Goal: Task Accomplishment & Management: Use online tool/utility

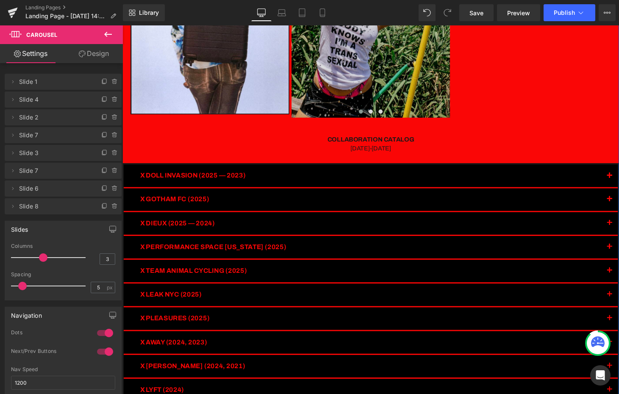
scroll to position [260, 0]
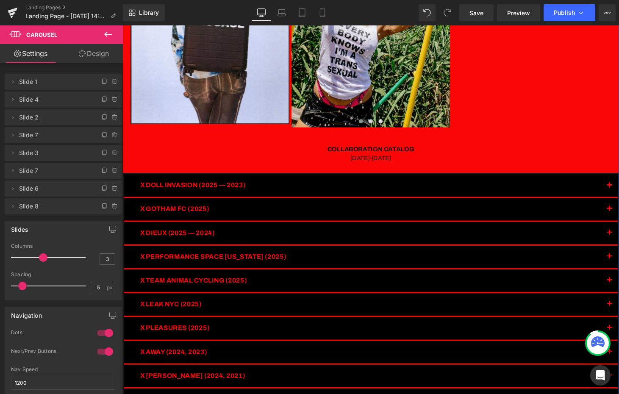
click at [398, 152] on div "COLLABORATION CATALOG 2018-2025 Heading" at bounding box center [378, 154] width 513 height 47
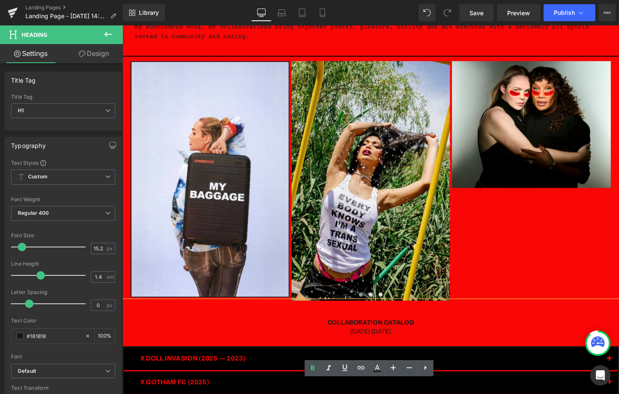
scroll to position [0, 0]
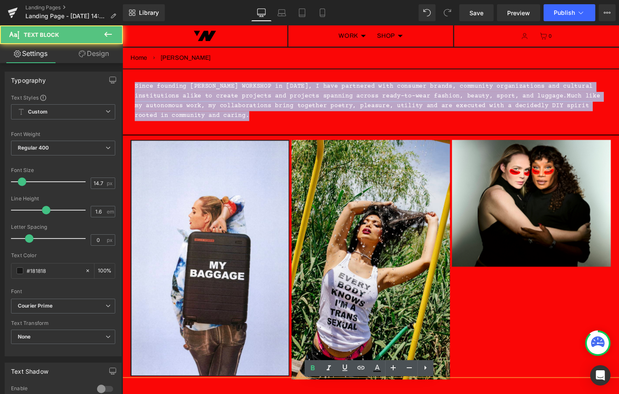
drag, startPoint x: 140, startPoint y: 102, endPoint x: 240, endPoint y: 106, distance: 100.1
click at [122, 83] on html "Skip to content Search Search Search WORK CHRONOLOGY COLLABORATIONS CREATIVE DE…" at bounding box center [378, 215] width 513 height 381
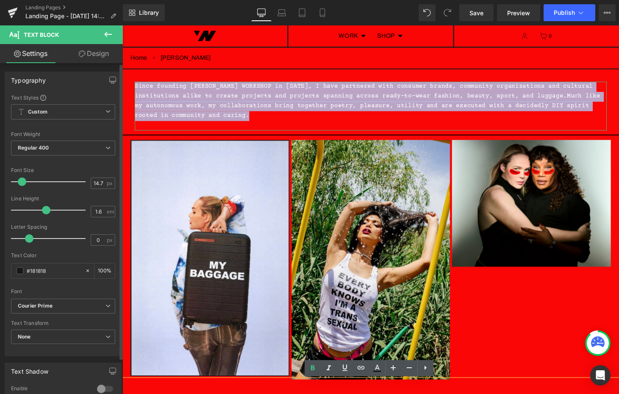
copy p "Since founding WILLIE NORRIS WORKSHOP in 2018, I have partnered with consumer b…"
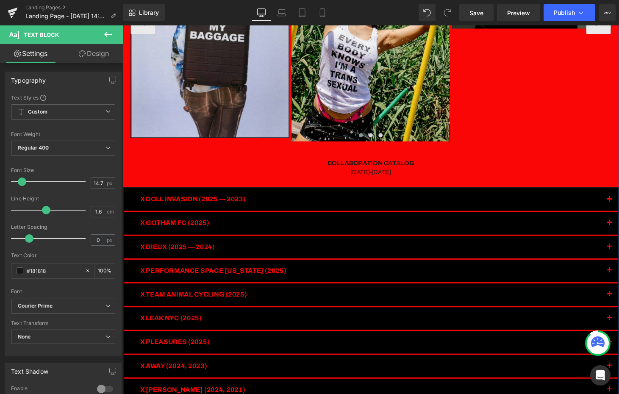
scroll to position [262, 0]
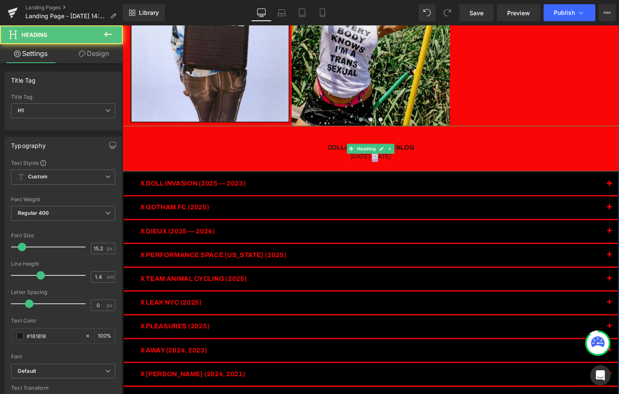
drag, startPoint x: 395, startPoint y: 165, endPoint x: 386, endPoint y: 164, distance: 8.9
click at [386, 164] on div "2018-2025" at bounding box center [378, 161] width 513 height 10
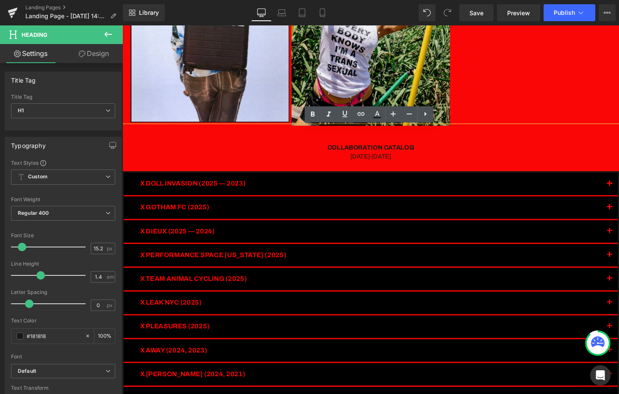
click at [426, 160] on div "2018-2025" at bounding box center [378, 161] width 513 height 10
drag, startPoint x: 406, startPoint y: 159, endPoint x: 309, endPoint y: 148, distance: 97.7
click at [309, 148] on div "COLLABORATION CATALOG 2018-2025" at bounding box center [378, 152] width 513 height 47
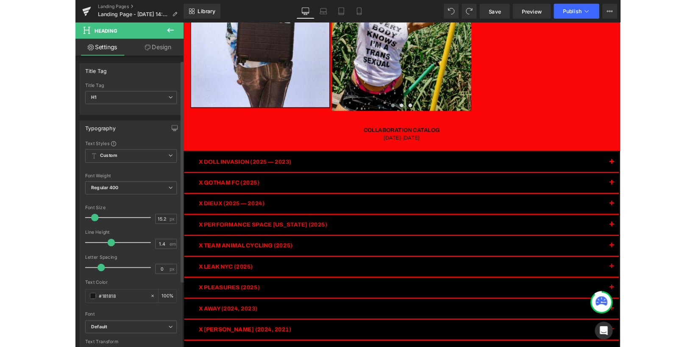
scroll to position [25, 0]
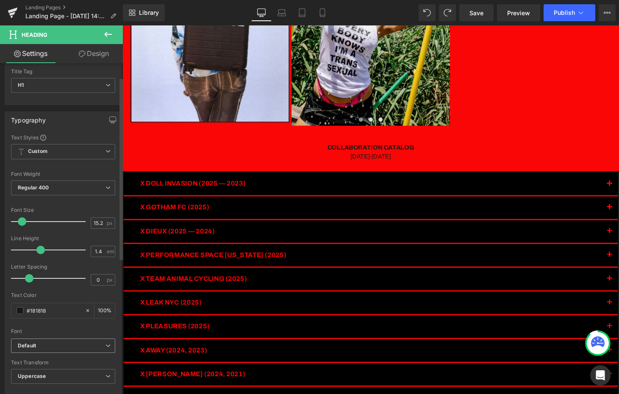
click at [35, 346] on icon "Default" at bounding box center [27, 345] width 18 height 7
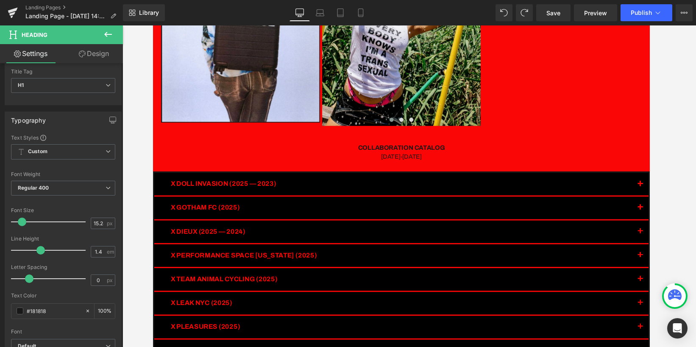
click at [245, 245] on body "Skip to content Search Search Search WORK CHRONOLOGY COLLABORATIONS CREATIVE DE…" at bounding box center [409, 228] width 513 height 928
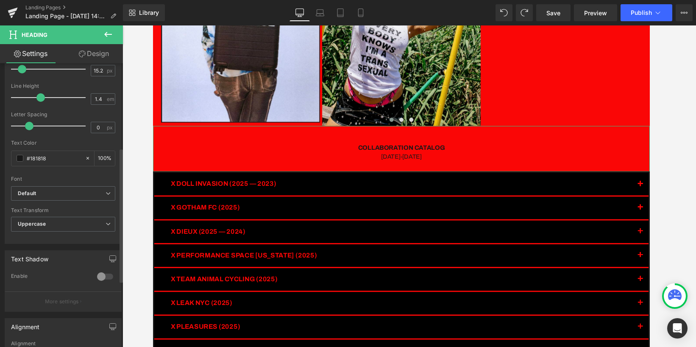
scroll to position [174, 0]
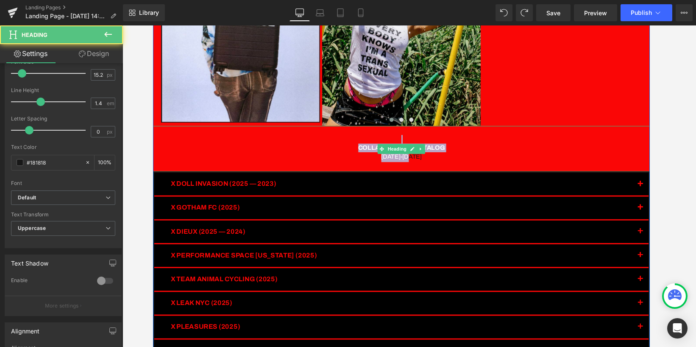
drag, startPoint x: 427, startPoint y: 163, endPoint x: 338, endPoint y: 142, distance: 91.7
click at [338, 142] on div "COLLABORATION CATALOG 2018-2025" at bounding box center [409, 152] width 513 height 47
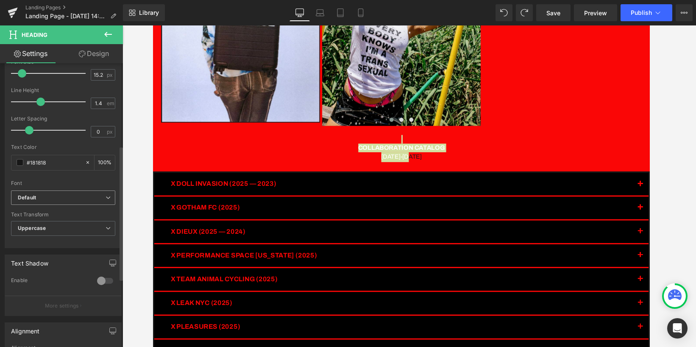
click at [106, 196] on icon at bounding box center [108, 197] width 5 height 5
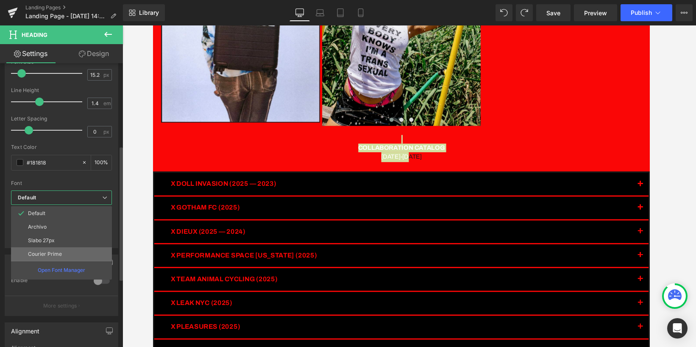
click at [67, 253] on li "Courier Prime" at bounding box center [61, 254] width 101 height 14
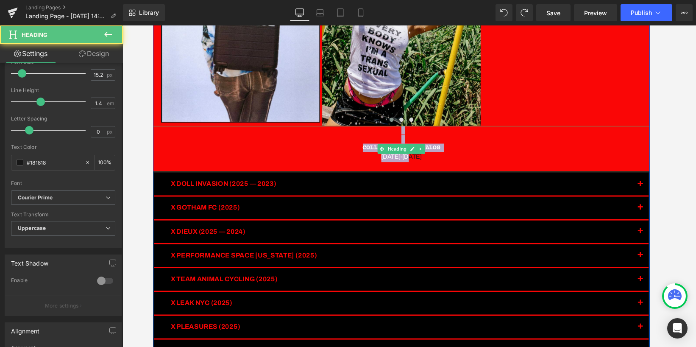
click at [444, 161] on div "2018-2025" at bounding box center [409, 161] width 513 height 10
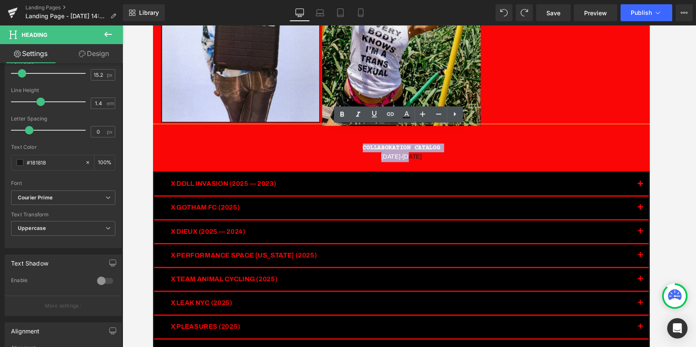
drag, startPoint x: 428, startPoint y: 165, endPoint x: 361, endPoint y: 152, distance: 69.1
click at [361, 152] on div "COLLABORATION CATALOG 2018-2025" at bounding box center [409, 152] width 513 height 47
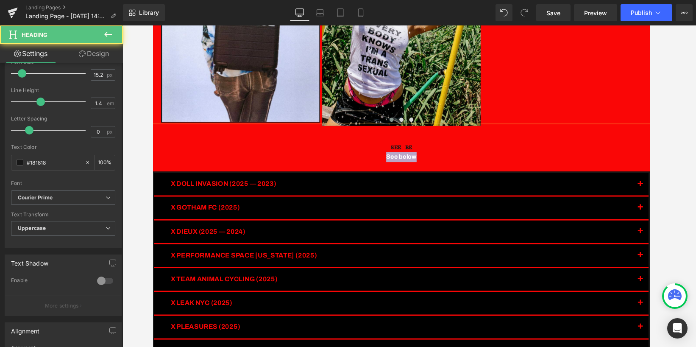
drag, startPoint x: 432, startPoint y: 159, endPoint x: 386, endPoint y: 164, distance: 46.0
click at [385, 161] on div "See below" at bounding box center [409, 161] width 513 height 10
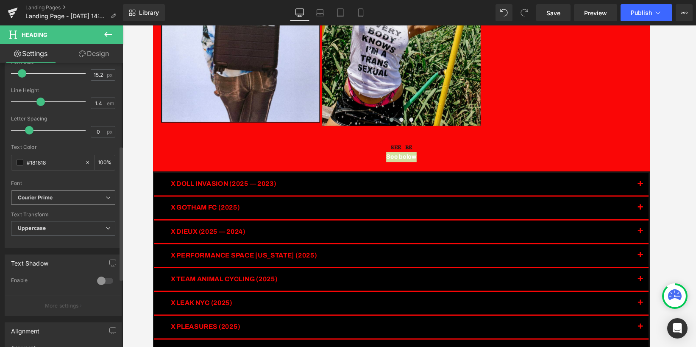
click at [80, 195] on b "Courier Prime" at bounding box center [62, 197] width 88 height 7
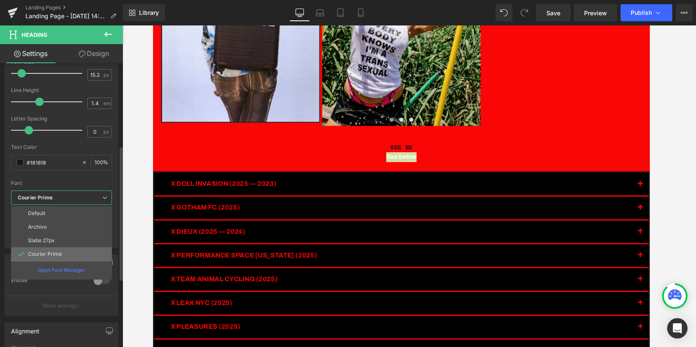
click at [61, 254] on li "Courier Prime" at bounding box center [61, 254] width 101 height 14
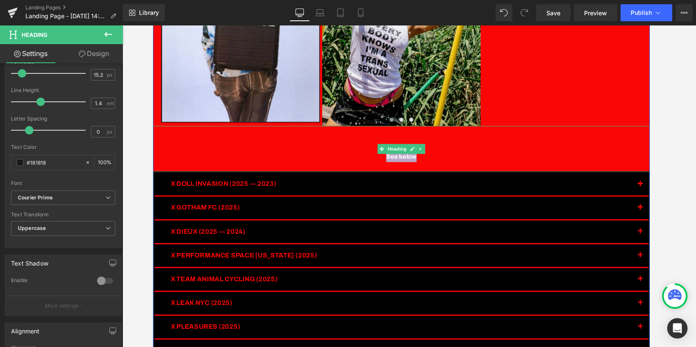
click at [434, 161] on div "See below" at bounding box center [409, 161] width 513 height 10
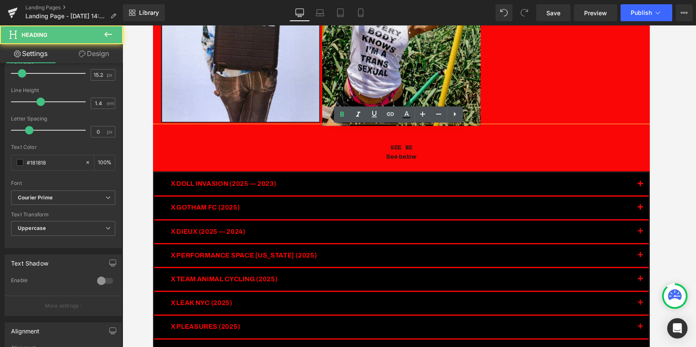
click at [425, 161] on div "See below" at bounding box center [409, 161] width 513 height 10
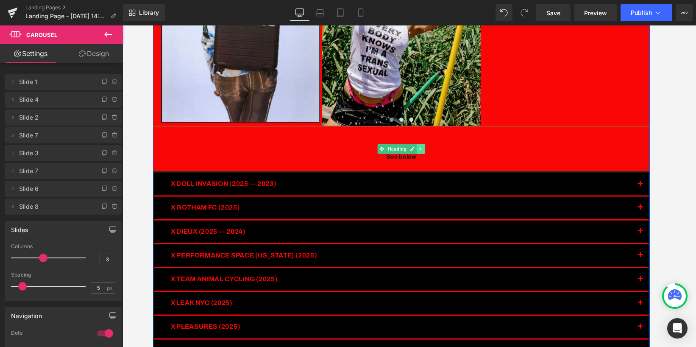
click at [431, 155] on link at bounding box center [429, 153] width 9 height 10
click at [431, 152] on link at bounding box center [433, 153] width 9 height 10
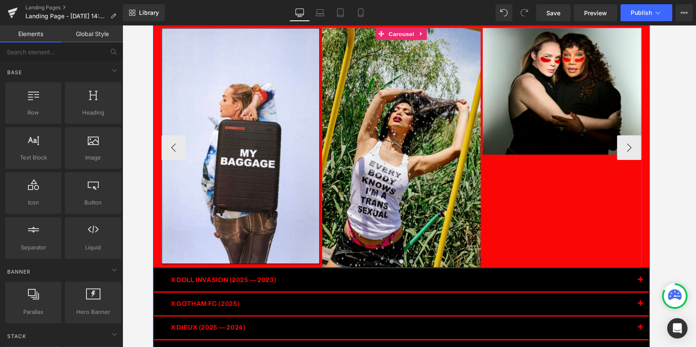
scroll to position [0, 0]
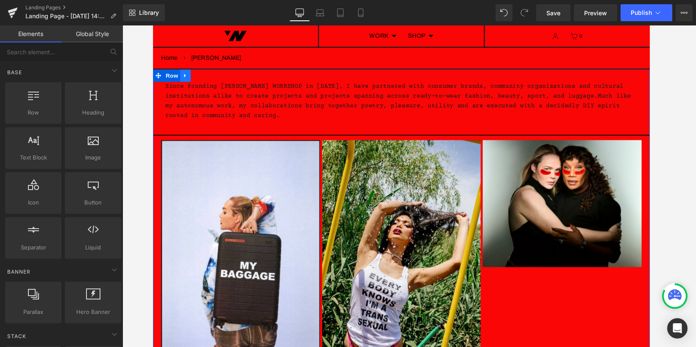
click at [186, 77] on icon at bounding box center [186, 77] width 2 height 4
click at [198, 79] on icon at bounding box center [197, 77] width 6 height 6
click at [248, 87] on p "Since founding WILLIE NORRIS WORKSHOP in 2018, I have partnered with consumer b…" at bounding box center [408, 104] width 487 height 40
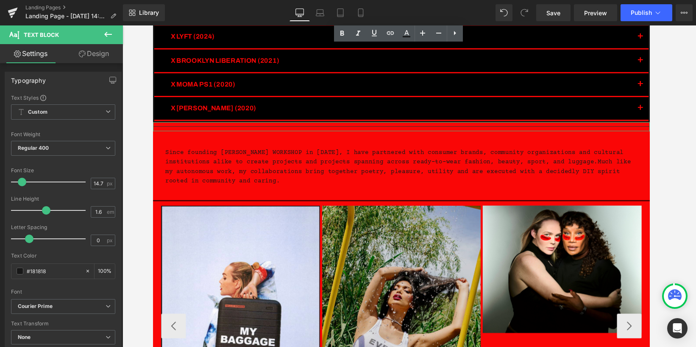
scroll to position [587, 0]
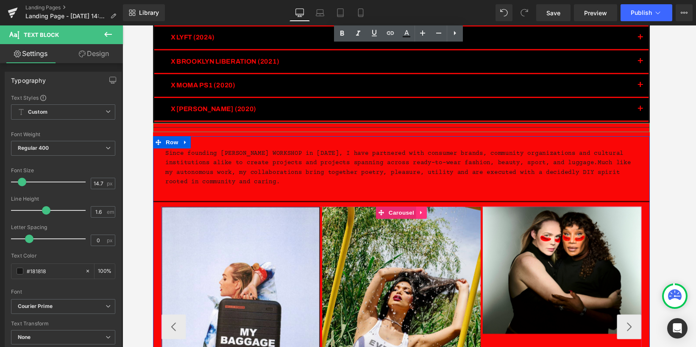
click at [430, 217] on icon at bounding box center [429, 219] width 2 height 4
click at [435, 216] on icon at bounding box center [435, 218] width 6 height 6
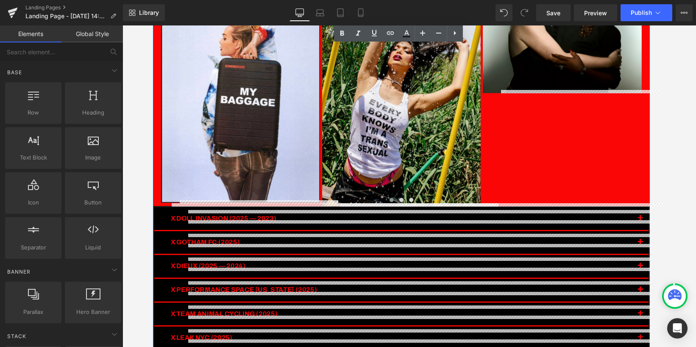
scroll to position [183, 0]
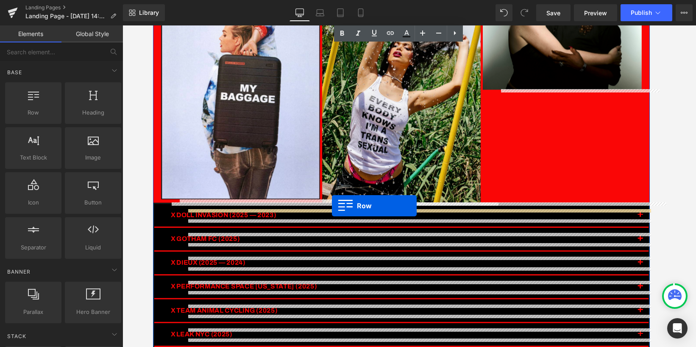
drag, startPoint x: 159, startPoint y: 147, endPoint x: 337, endPoint y: 211, distance: 189.7
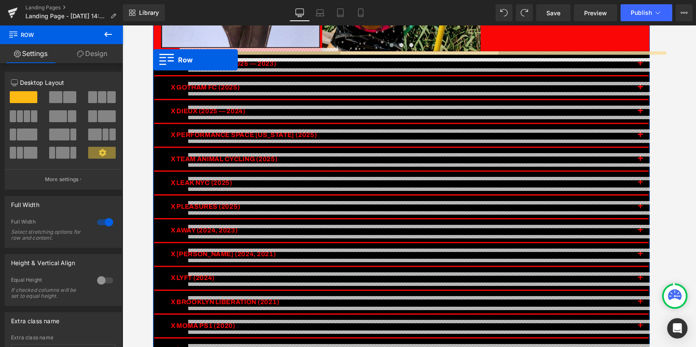
scroll to position [329, 0]
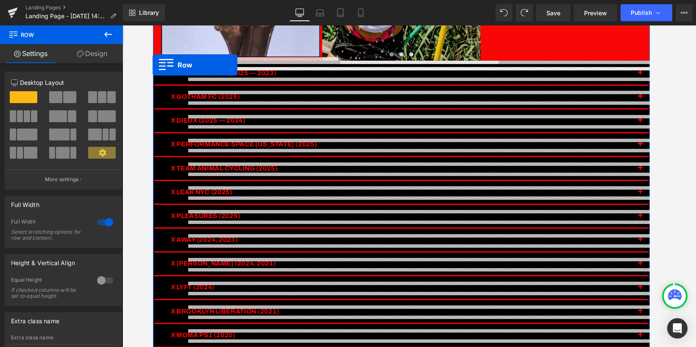
drag, startPoint x: 158, startPoint y: 148, endPoint x: 151, endPoint y: 53, distance: 95.6
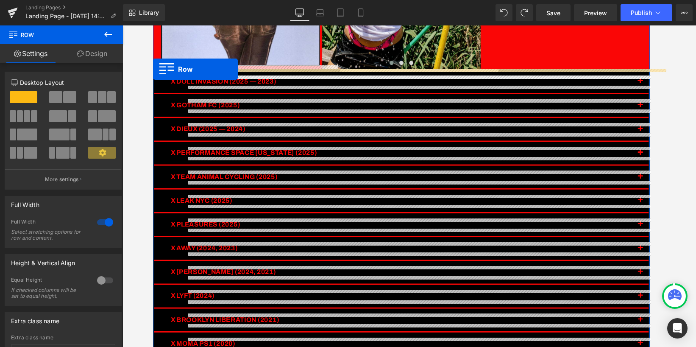
click at [150, 66] on div at bounding box center [408, 185] width 573 height 321
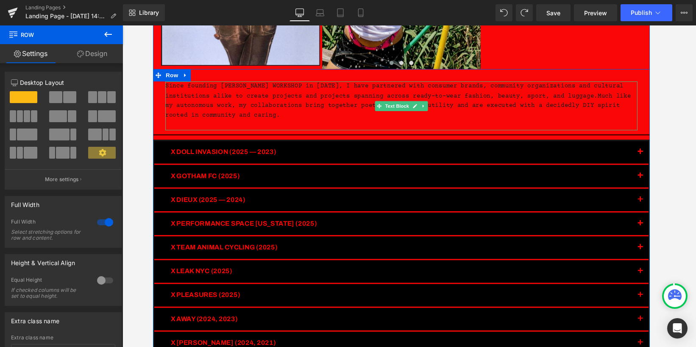
click at [244, 118] on p "Since founding WILLIE NORRIS WORKSHOP in 2018, I have partnered with consumer b…" at bounding box center [408, 103] width 487 height 40
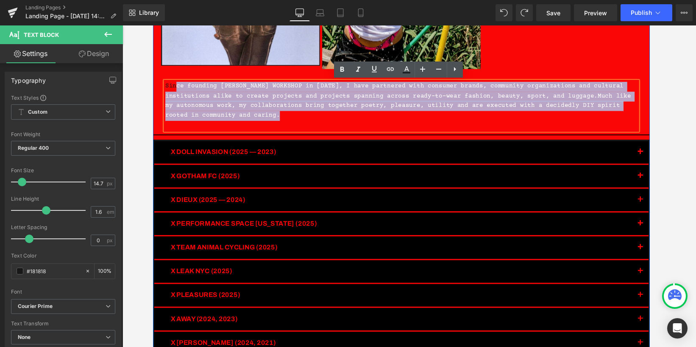
drag, startPoint x: 244, startPoint y: 116, endPoint x: 176, endPoint y: 87, distance: 73.3
click at [176, 87] on p "Since founding WILLIE NORRIS WORKSHOP in 2018, I have partnered with consumer b…" at bounding box center [408, 103] width 487 height 40
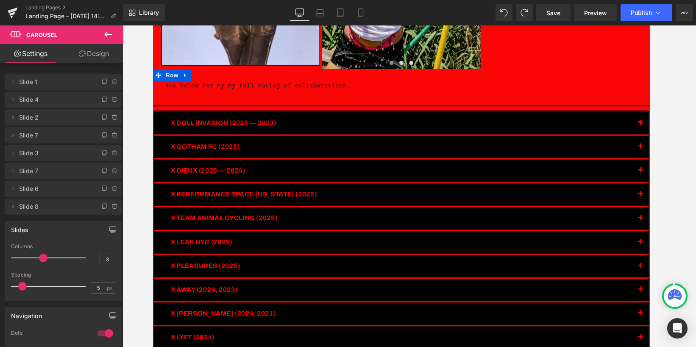
scroll to position [247, 0]
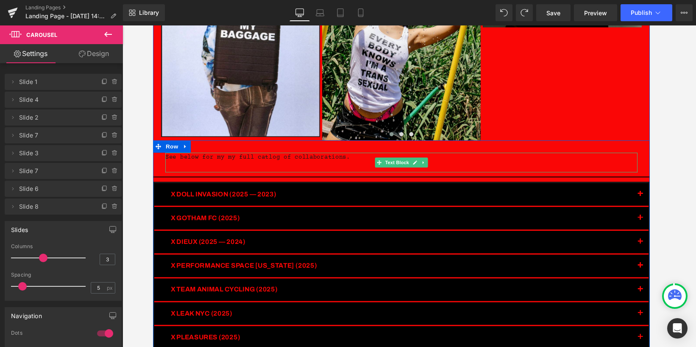
click at [366, 163] on p "See below for my my full catlog of collaborations." at bounding box center [408, 162] width 487 height 10
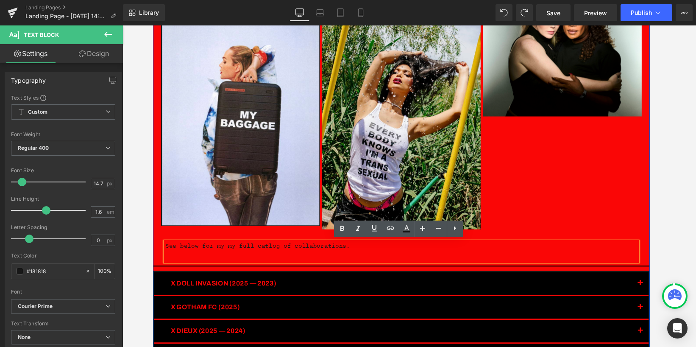
scroll to position [159, 0]
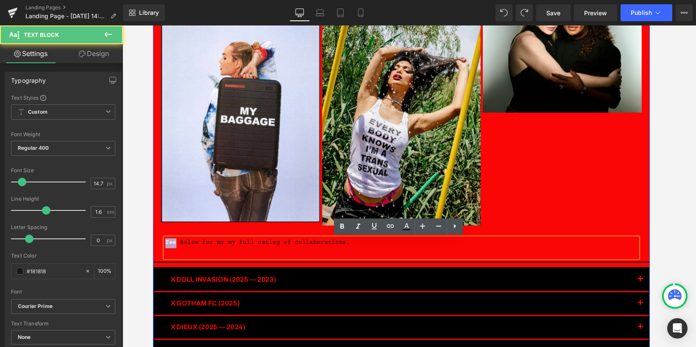
drag, startPoint x: 176, startPoint y: 250, endPoint x: 158, endPoint y: 251, distance: 17.8
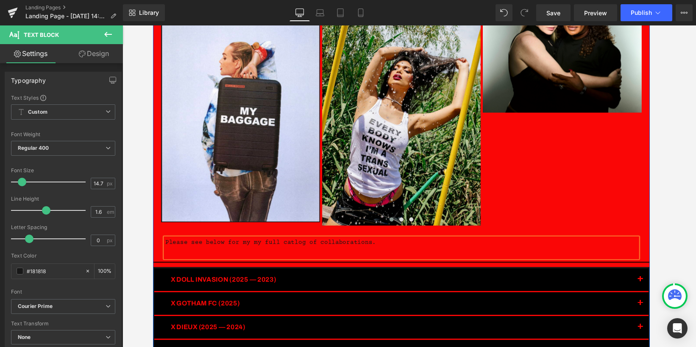
click at [392, 250] on p "Please see below for my my full catlog of collaborations." at bounding box center [408, 250] width 487 height 10
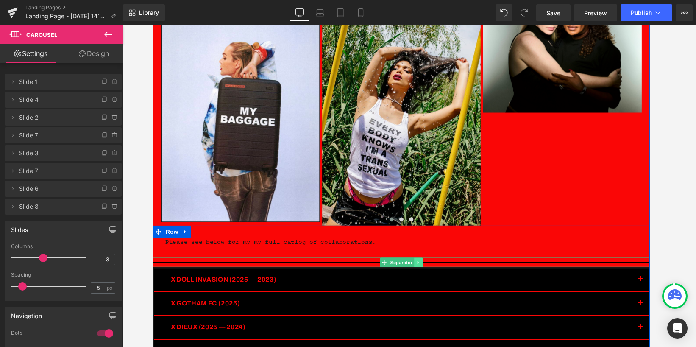
click at [426, 269] on icon at bounding box center [425, 270] width 1 height 3
click at [431, 271] on icon at bounding box center [430, 269] width 5 height 5
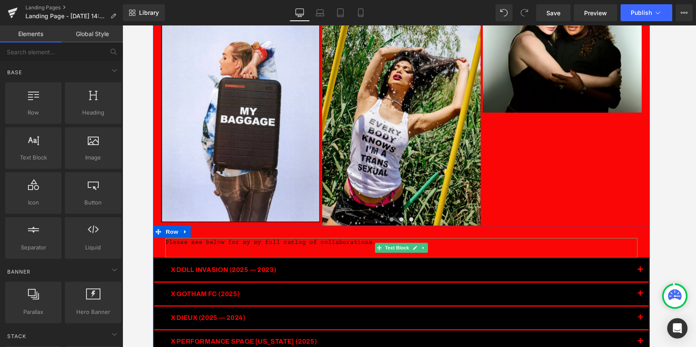
click at [352, 251] on p "Please see below for my my full catlog of collaborations." at bounding box center [408, 250] width 487 height 10
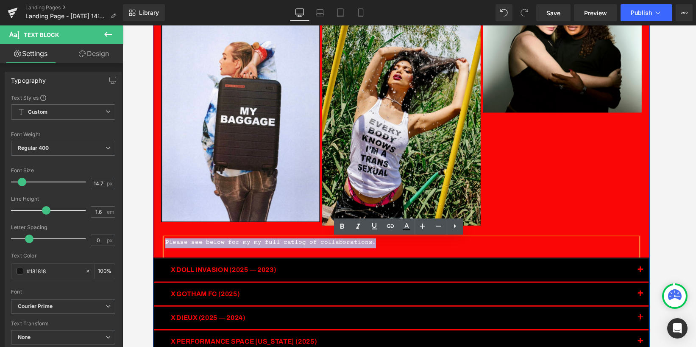
drag, startPoint x: 392, startPoint y: 252, endPoint x: 154, endPoint y: 251, distance: 238.6
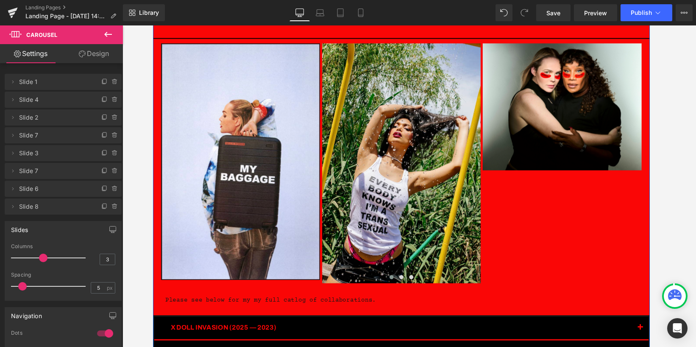
scroll to position [147, 0]
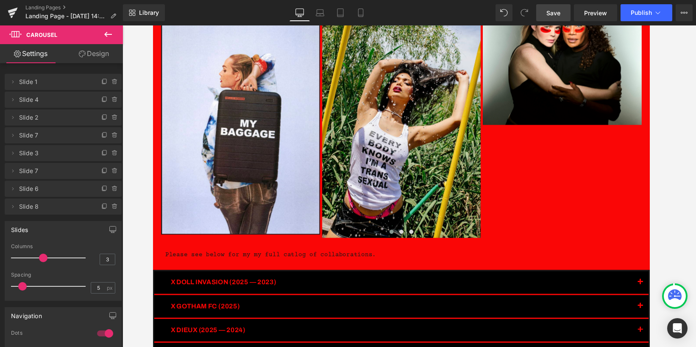
click at [549, 8] on span "Save" at bounding box center [553, 12] width 14 height 9
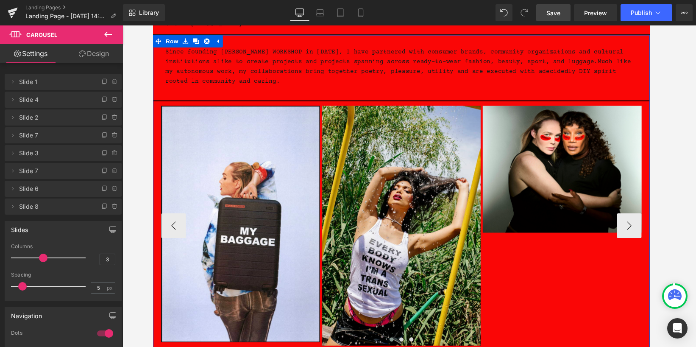
scroll to position [0, 0]
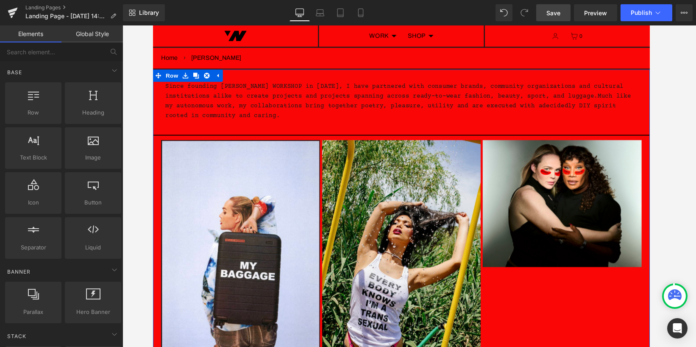
click at [554, 44] on x-cell "MENU Log in Cart 0" at bounding box center [580, 36] width 170 height 22
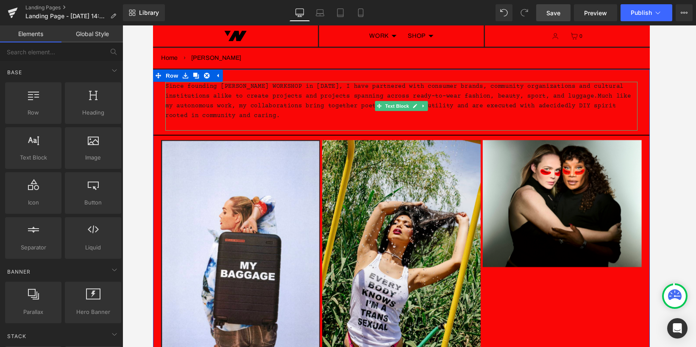
click at [535, 110] on span "Much like my autonomous work, my collaborations bring together poetry, pleasure…" at bounding box center [405, 108] width 481 height 27
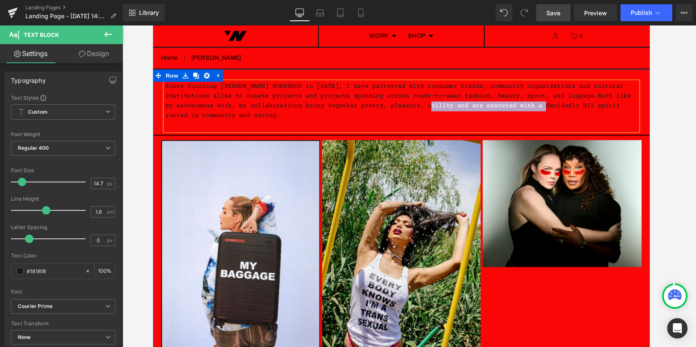
drag, startPoint x: 537, startPoint y: 108, endPoint x: 422, endPoint y: 107, distance: 114.8
click at [422, 107] on span "Much like my autonomous work, my collaborations bring together poetry, pleasure…" at bounding box center [405, 108] width 481 height 27
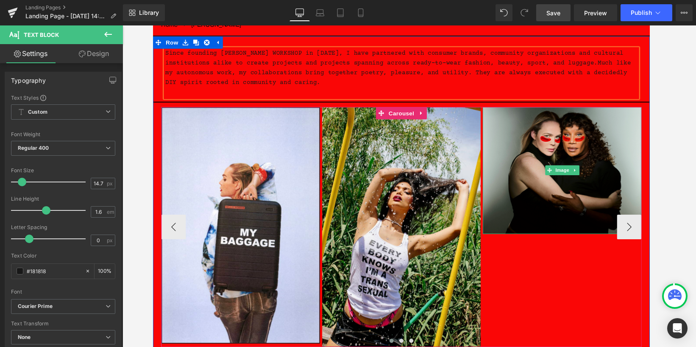
scroll to position [44, 0]
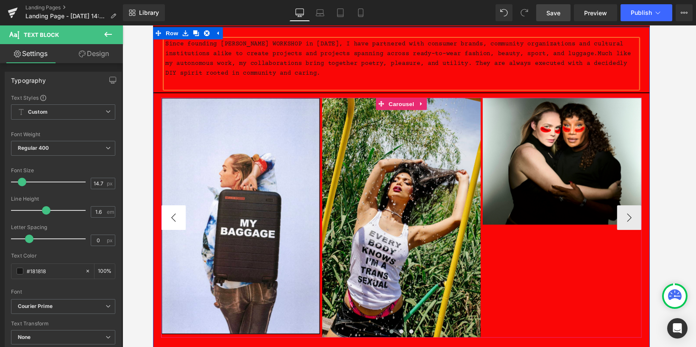
click at [177, 223] on button "‹" at bounding box center [173, 223] width 25 height 25
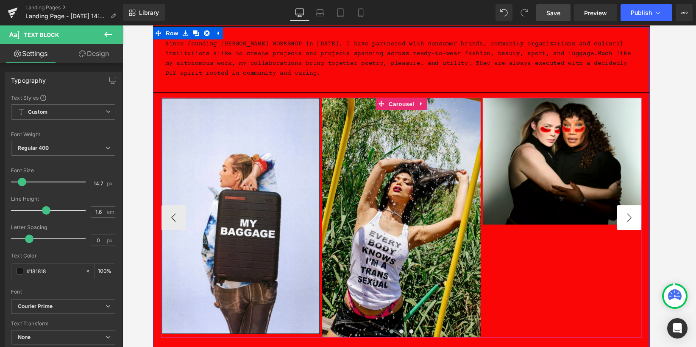
click at [619, 224] on button "›" at bounding box center [643, 223] width 25 height 25
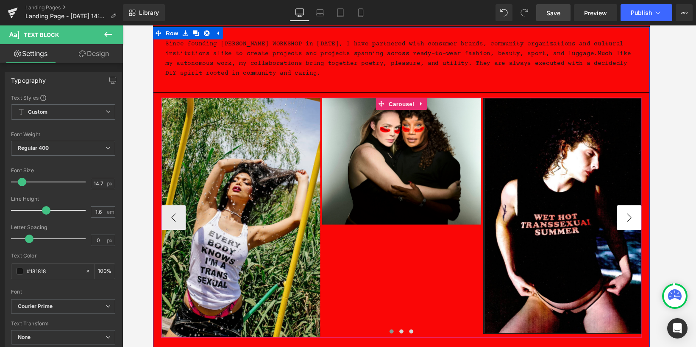
click at [619, 224] on button "›" at bounding box center [643, 223] width 25 height 25
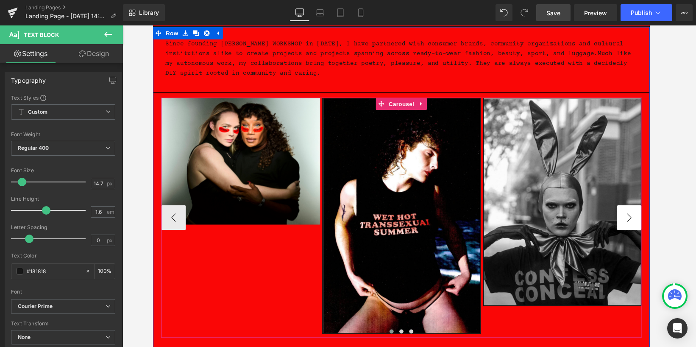
click at [619, 224] on button "›" at bounding box center [643, 223] width 25 height 25
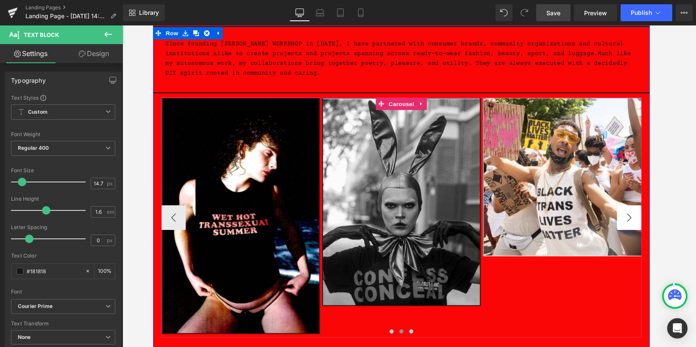
click at [619, 224] on button "›" at bounding box center [643, 223] width 25 height 25
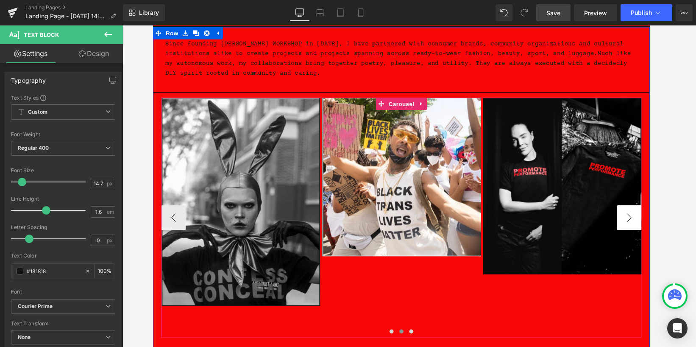
click at [619, 224] on button "›" at bounding box center [643, 223] width 25 height 25
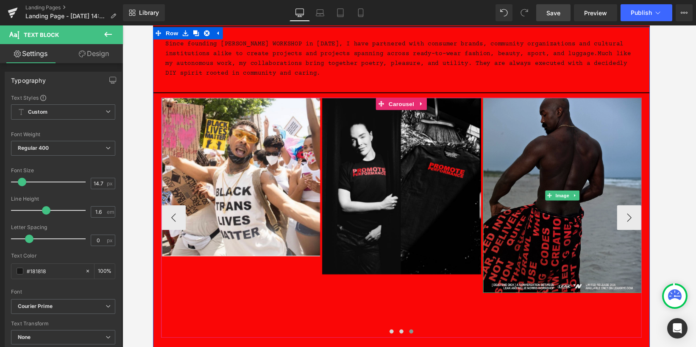
scroll to position [0, 0]
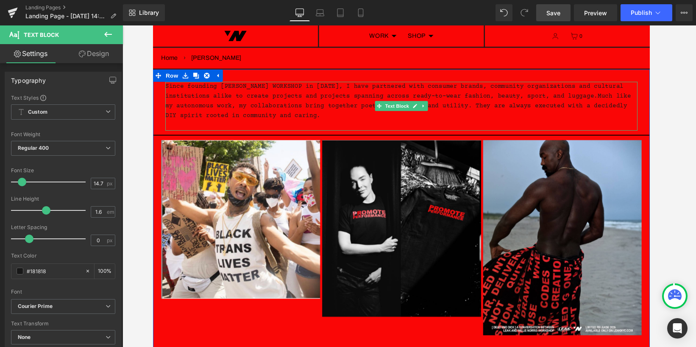
click at [319, 119] on p "Since founding WILLIE NORRIS WORKSHOP in 2018, I have partnered with consumer b…" at bounding box center [408, 104] width 487 height 40
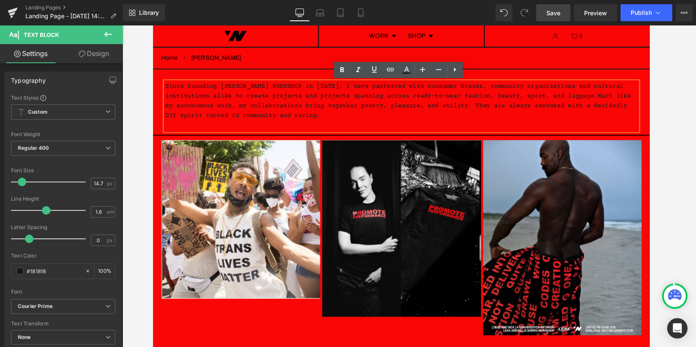
click at [295, 40] on x-cell at bounding box center [238, 36] width 170 height 22
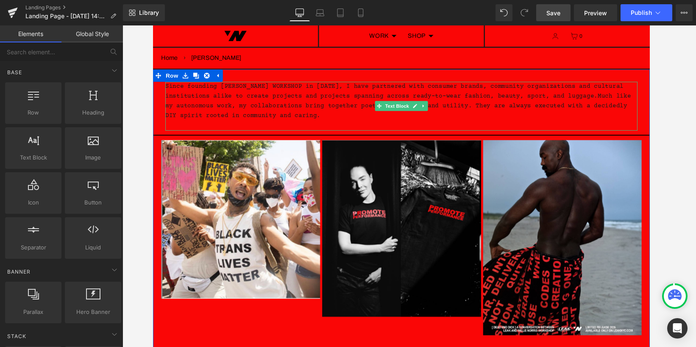
click at [275, 97] on p "Since founding WILLIE NORRIS WORKSHOP in 2018, I have partnered with consumer b…" at bounding box center [408, 104] width 487 height 40
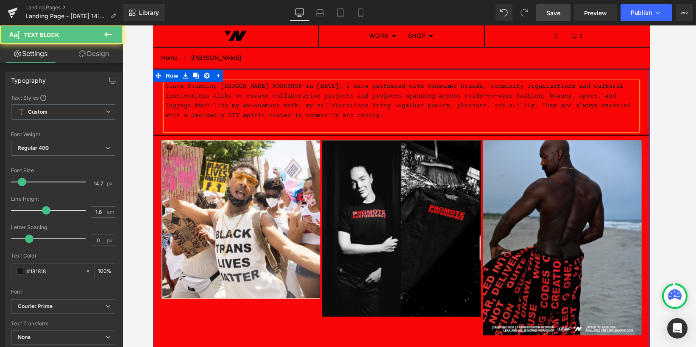
click at [427, 124] on p at bounding box center [408, 129] width 487 height 10
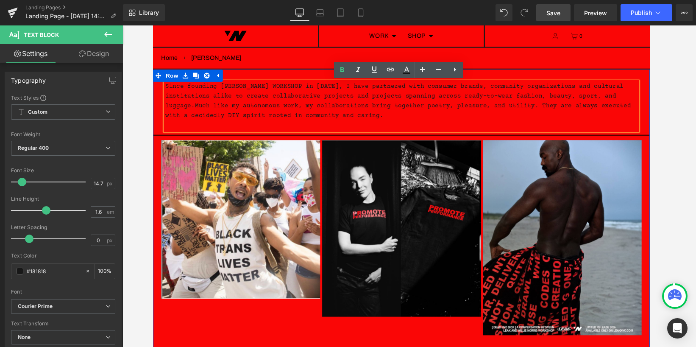
click at [242, 115] on span "Much like my autonomous work, my collaborations bring together poetry, pleasure…" at bounding box center [405, 113] width 481 height 17
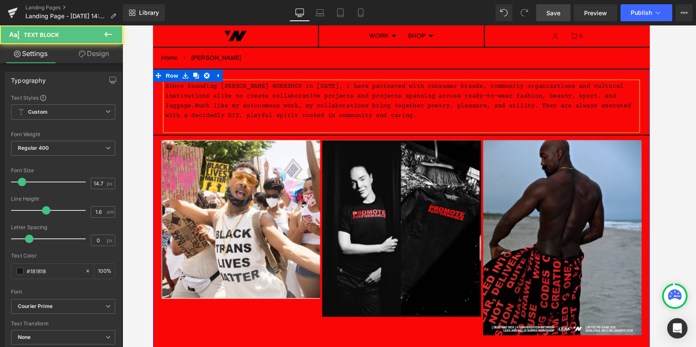
click at [303, 116] on span "Much like my autonomous work, my collaborations bring together poetry, pleasure…" at bounding box center [405, 113] width 481 height 17
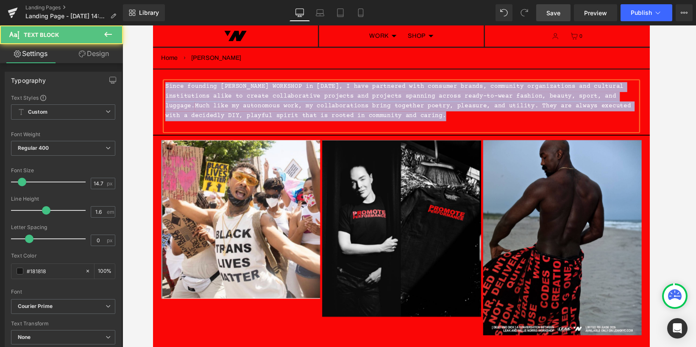
drag, startPoint x: 455, startPoint y: 118, endPoint x: 123, endPoint y: 59, distance: 336.5
click at [153, 59] on html "Skip to content Search Search Search WORK CHRONOLOGY COLLABORATIONS CREATIVE DE…" at bounding box center [409, 215] width 513 height 381
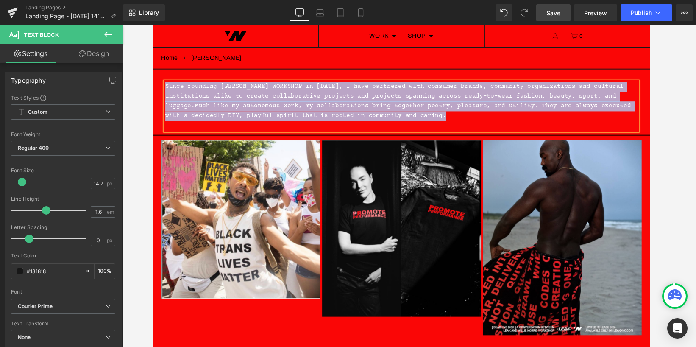
copy p "Since founding [PERSON_NAME] WORKSHOP in [DATE], I have partnered with consumer…"
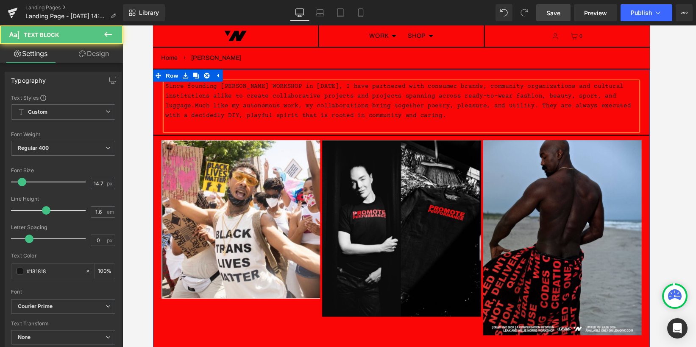
click at [458, 124] on p at bounding box center [408, 129] width 487 height 10
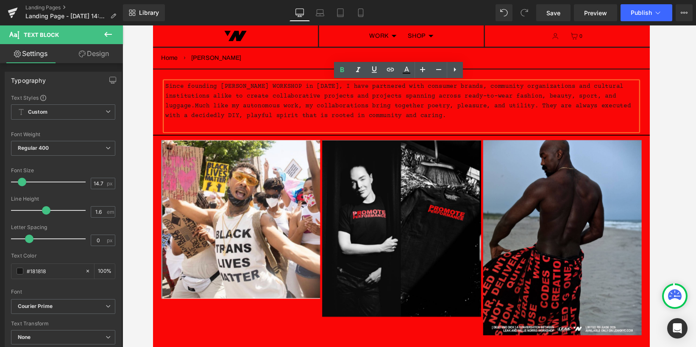
click at [574, 56] on nav "Home › WILLIENORRISREWORKSHOP" at bounding box center [409, 59] width 513 height 23
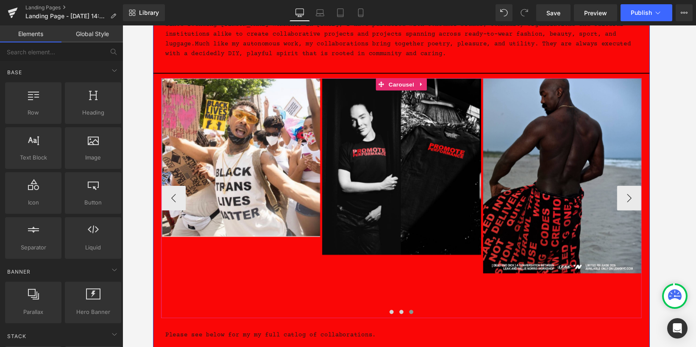
scroll to position [59, 0]
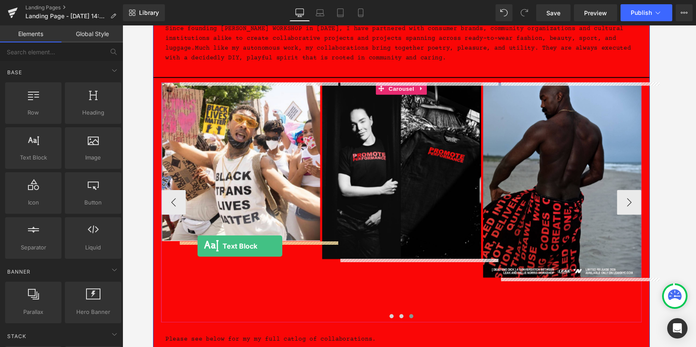
drag, startPoint x: 185, startPoint y: 178, endPoint x: 197, endPoint y: 256, distance: 78.9
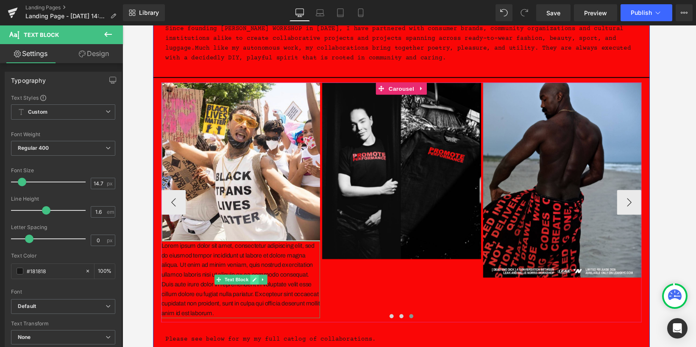
click at [258, 288] on icon at bounding box center [257, 287] width 5 height 5
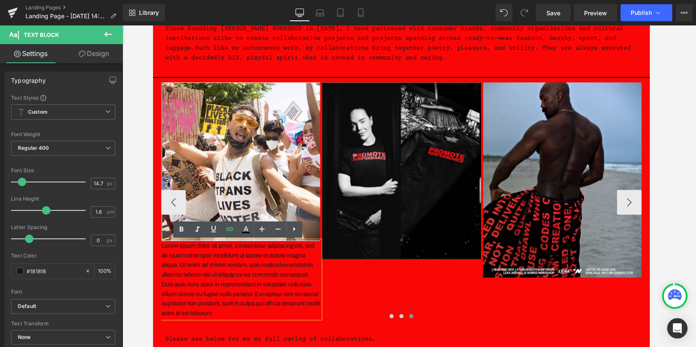
click at [264, 329] on div at bounding box center [409, 327] width 496 height 12
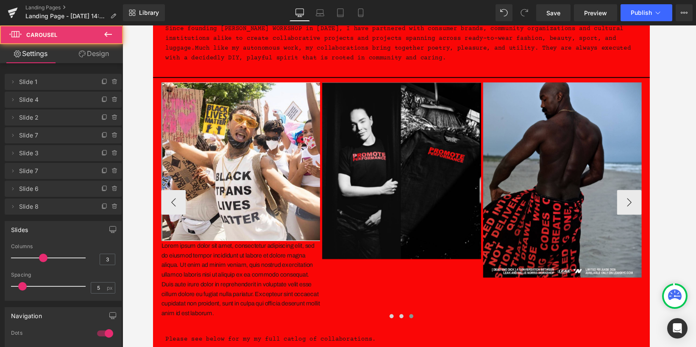
click at [250, 322] on div at bounding box center [409, 327] width 496 height 12
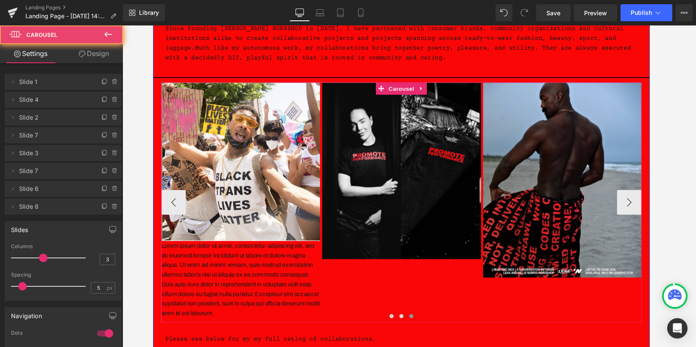
click at [250, 322] on div at bounding box center [409, 327] width 496 height 12
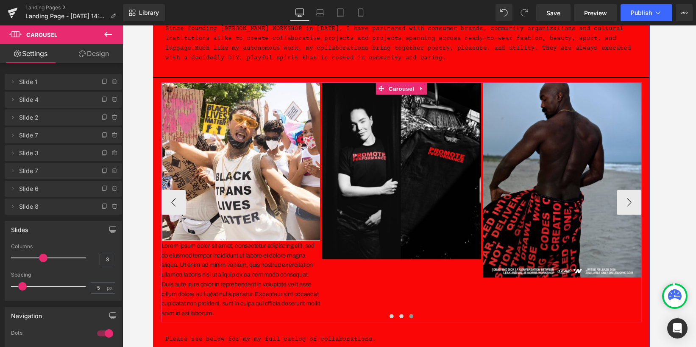
click at [253, 308] on p "Lorem ipsum dolor sit amet, consectetur adipiscing elit, sed do eiusmod tempor …" at bounding box center [243, 288] width 164 height 80
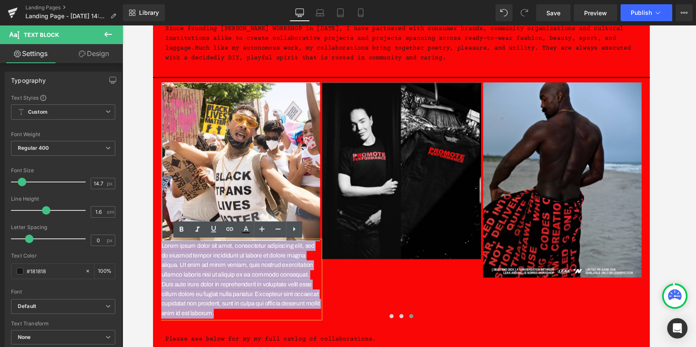
drag, startPoint x: 258, startPoint y: 321, endPoint x: 297, endPoint y: 265, distance: 67.9
click at [153, 246] on html "Skip to content Search Search Search WORK CHRONOLOGY COLLABORATIONS CREATIVE DE…" at bounding box center [409, 156] width 513 height 381
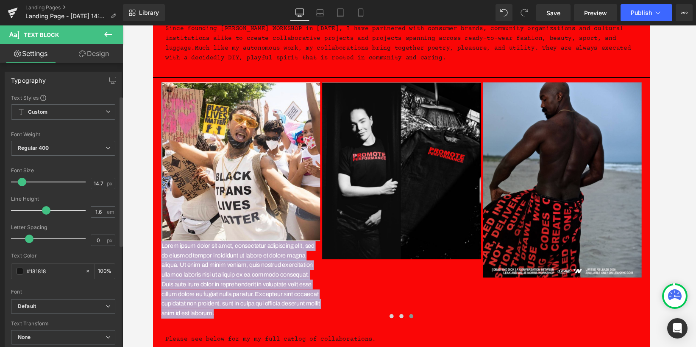
scroll to position [142, 0]
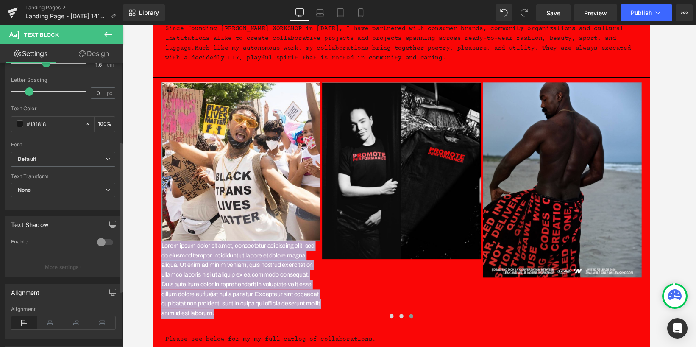
scroll to position [59, 0]
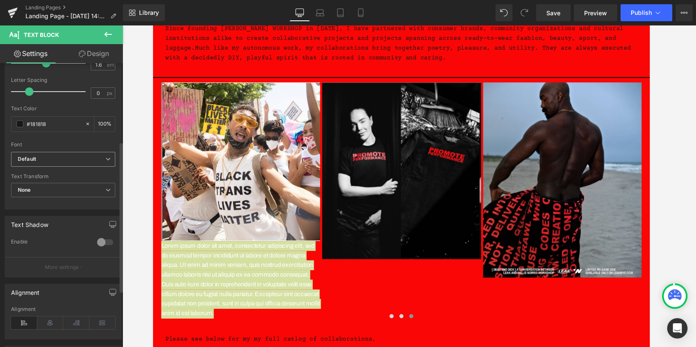
click at [47, 156] on b "Default" at bounding box center [62, 159] width 88 height 7
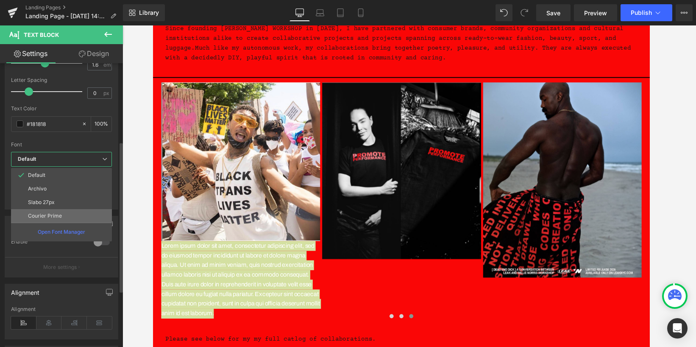
click at [54, 215] on p "Courier Prime" at bounding box center [45, 216] width 34 height 6
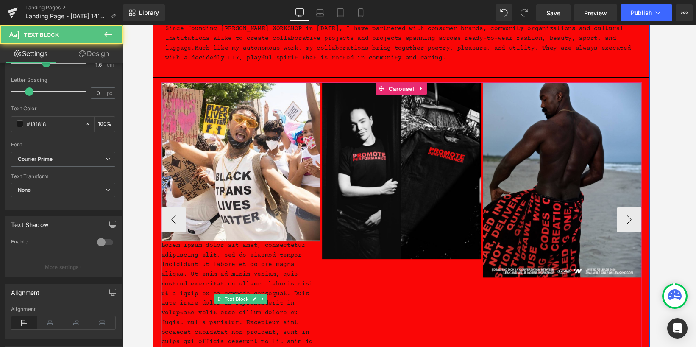
click at [264, 286] on p "Lorem ipsum dolor sit amet, consectetur adipiscing elit, sed do eiusmod tempor …" at bounding box center [243, 307] width 164 height 119
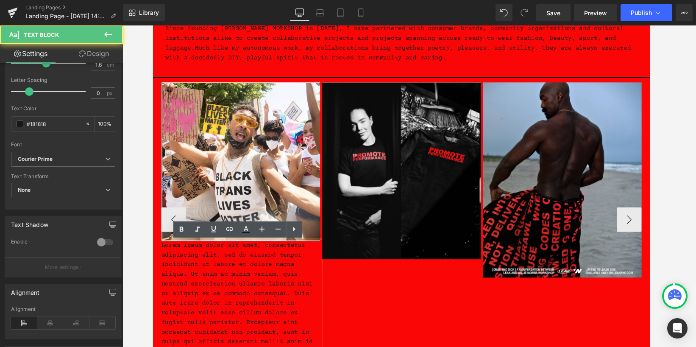
click at [258, 311] on p "Lorem ipsum dolor sit amet, consectetur adipiscing elit, sed do eiusmod tempor …" at bounding box center [243, 307] width 164 height 119
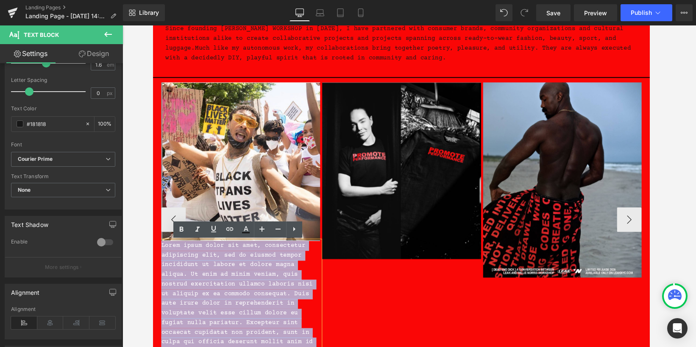
click at [258, 311] on p "Lorem ipsum dolor sit amet, consectetur adipiscing elit, sed do eiusmod tempor …" at bounding box center [243, 307] width 164 height 119
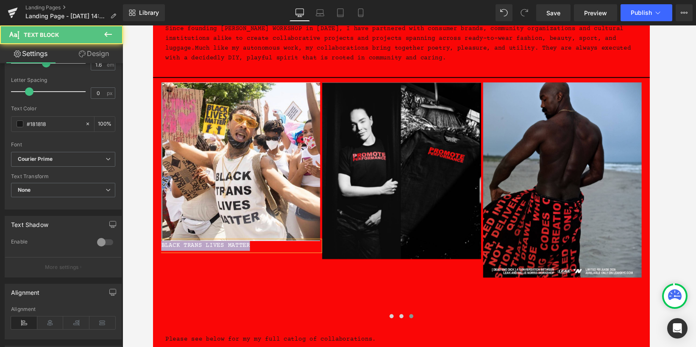
drag, startPoint x: 253, startPoint y: 255, endPoint x: 289, endPoint y: 257, distance: 35.7
click at [153, 239] on html "Skip to content Search Search Search WORK CHRONOLOGY COLLABORATIONS CREATIVE DE…" at bounding box center [409, 156] width 513 height 381
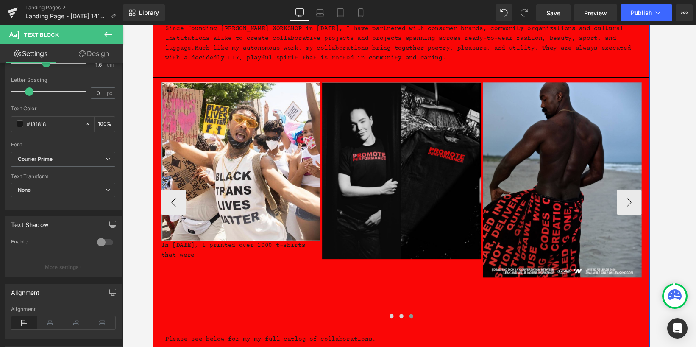
click at [153, 25] on div at bounding box center [153, 25] width 0 height 0
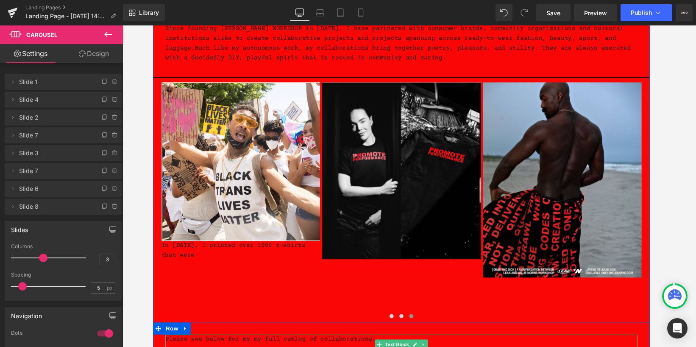
click at [268, 346] on p "Please see below for my my full catlog of collaborations." at bounding box center [408, 350] width 487 height 10
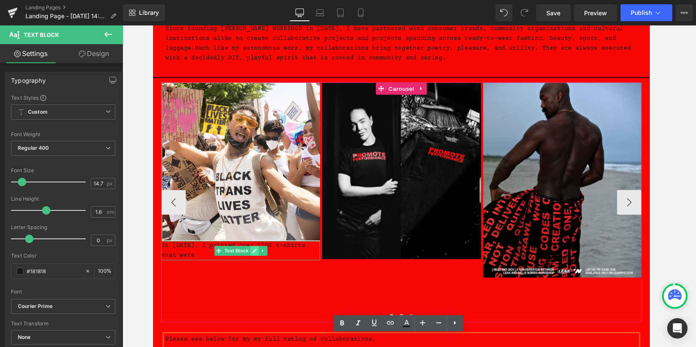
click at [258, 258] on icon at bounding box center [257, 258] width 5 height 5
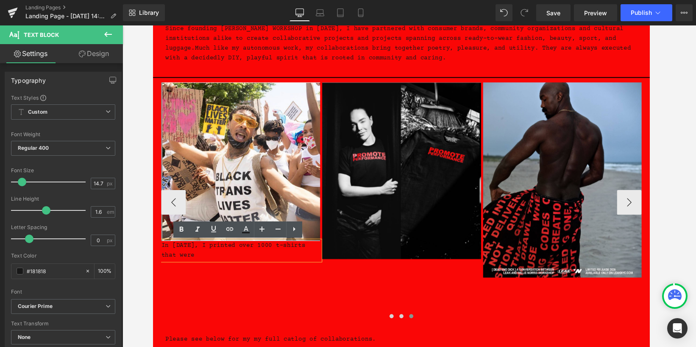
click at [226, 264] on div "In [DATE], I printed over 1000 t-shirts that were" at bounding box center [243, 258] width 164 height 20
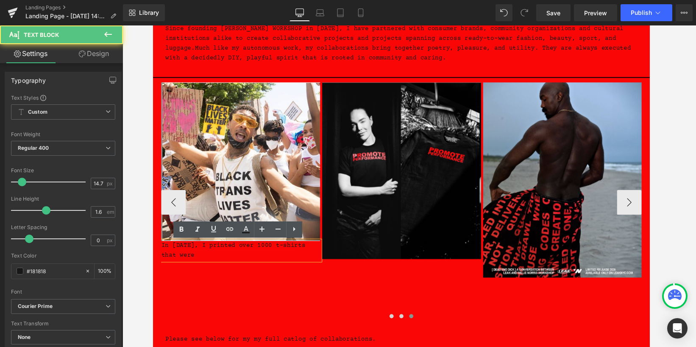
click at [223, 262] on div "In [DATE], I printed over 1000 t-shirts that were" at bounding box center [243, 258] width 164 height 20
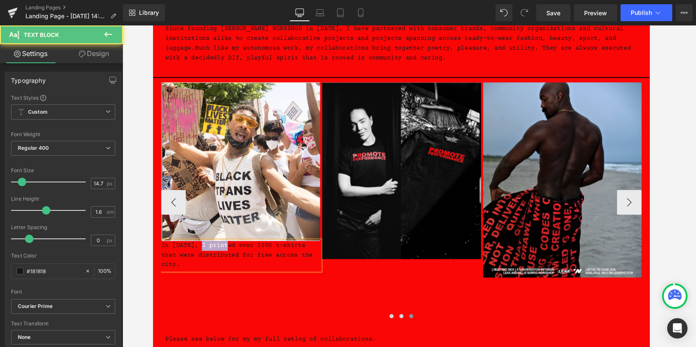
drag, startPoint x: 229, startPoint y: 252, endPoint x: 202, endPoint y: 254, distance: 27.6
click at [202, 254] on div "In [DATE], I printed over 1000 t-shirts that were distributed for free across t…" at bounding box center [243, 263] width 164 height 30
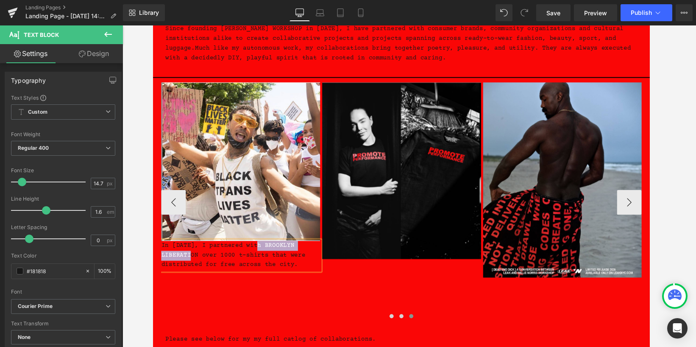
drag, startPoint x: 257, startPoint y: 253, endPoint x: 197, endPoint y: 260, distance: 60.2
click at [197, 260] on div "In [DATE], I partnered with BROOKLYN LIBERATION over 1000 t-shirts that were di…" at bounding box center [243, 263] width 164 height 30
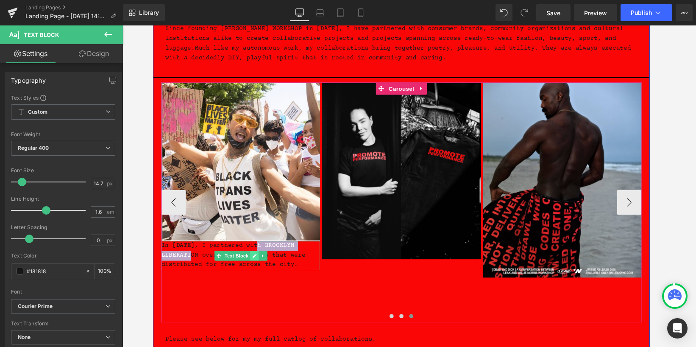
click at [256, 264] on icon at bounding box center [257, 263] width 4 height 4
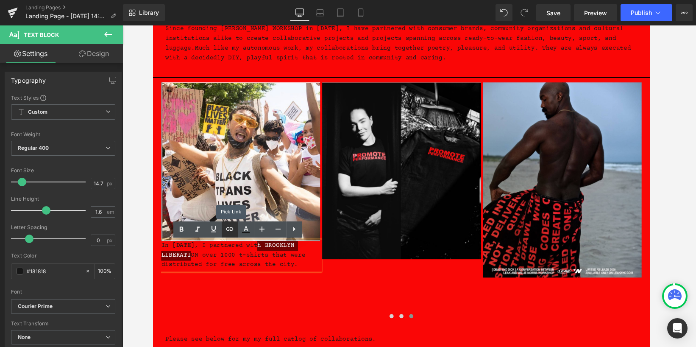
click at [226, 229] on icon at bounding box center [229, 228] width 7 height 3
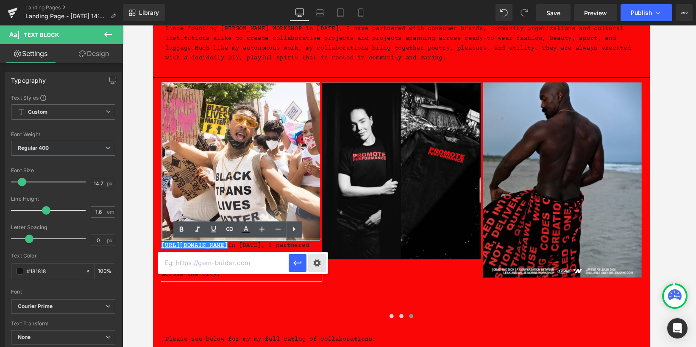
click at [321, 0] on div "Text Color Highlight Color #333333 Edit or remove link: Edit - Unlink - Cancel …" at bounding box center [348, 0] width 696 height 0
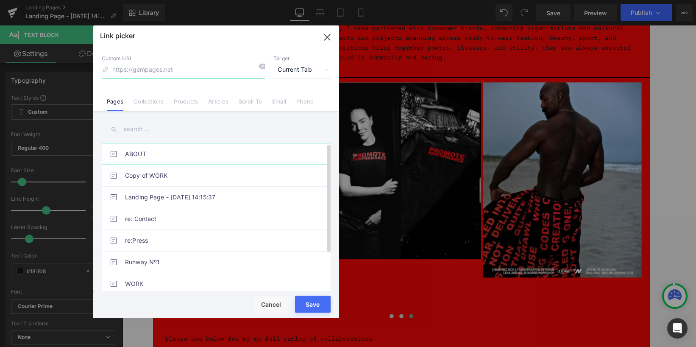
scroll to position [50, 0]
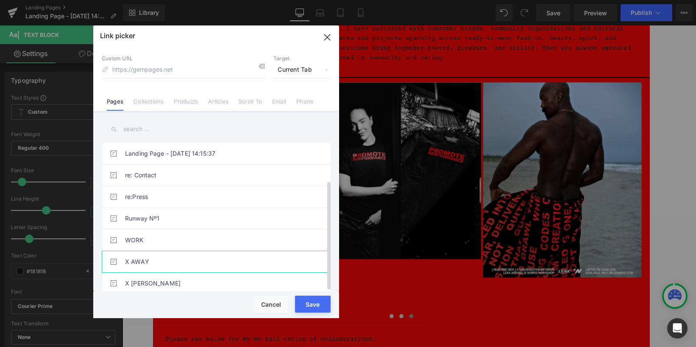
click at [178, 251] on link "X AWAY" at bounding box center [218, 261] width 186 height 21
type input "/pages/x-away"
click at [272, 298] on button "Cancel" at bounding box center [271, 303] width 34 height 17
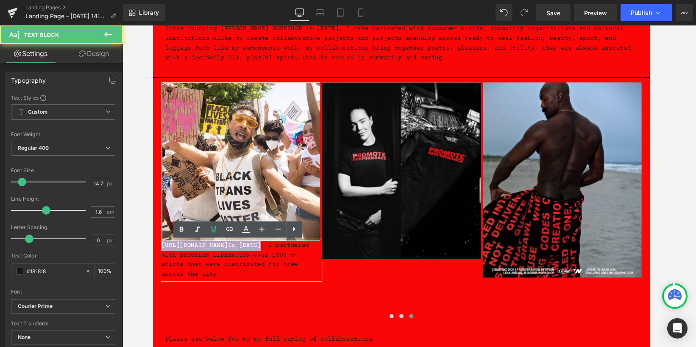
drag, startPoint x: 281, startPoint y: 253, endPoint x: 295, endPoint y: 259, distance: 14.8
click at [153, 240] on html "Skip to content Search Search Search WORK CHRONOLOGY COLLABORATIONS CREATIVE DE…" at bounding box center [409, 156] width 513 height 381
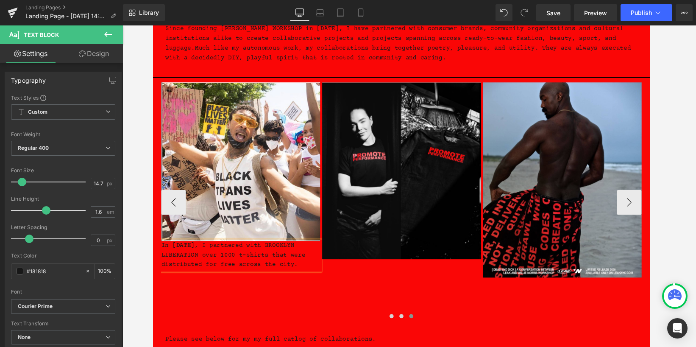
click at [310, 323] on div at bounding box center [409, 327] width 496 height 12
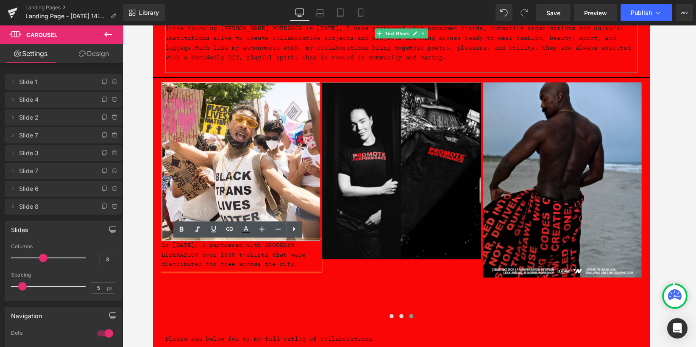
click at [429, 62] on span "Much like my autonomous work, my collaborations bring together poetry, pleasure…" at bounding box center [405, 54] width 481 height 17
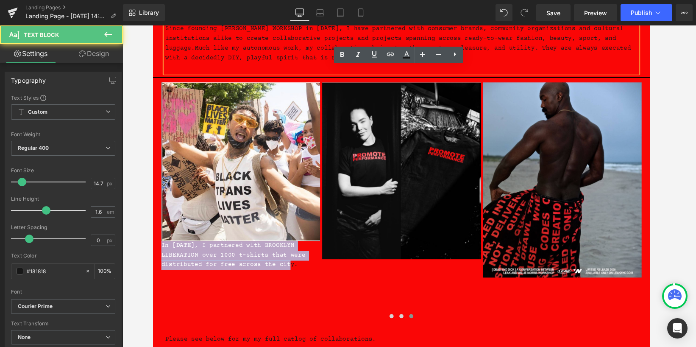
drag, startPoint x: 308, startPoint y: 272, endPoint x: 140, endPoint y: 248, distance: 169.2
click at [153, 248] on html "Skip to content Search Search Search WORK CHRONOLOGY COLLABORATIONS CREATIVE DE…" at bounding box center [409, 156] width 513 height 381
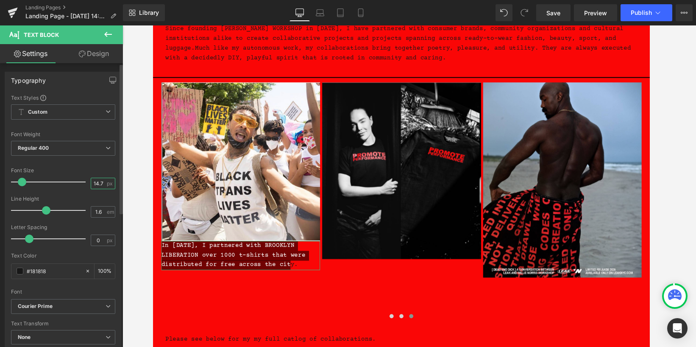
drag, startPoint x: 100, startPoint y: 183, endPoint x: 84, endPoint y: 183, distance: 15.3
click at [85, 183] on div "Font Size 14.7 px" at bounding box center [63, 181] width 104 height 28
type input "12"
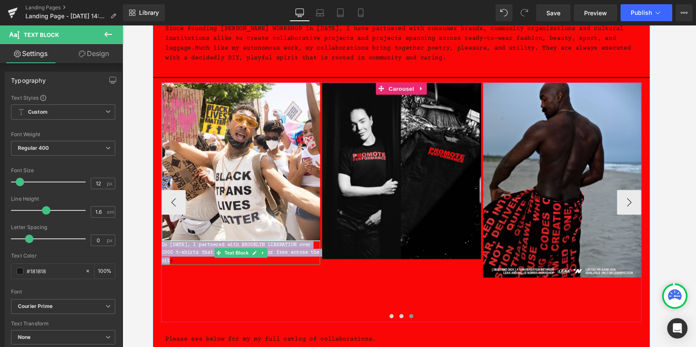
click at [289, 269] on div "In [DATE], I partnered with BROOKLYN LIBERATION over 1000 t-shirts that were di…" at bounding box center [243, 260] width 164 height 25
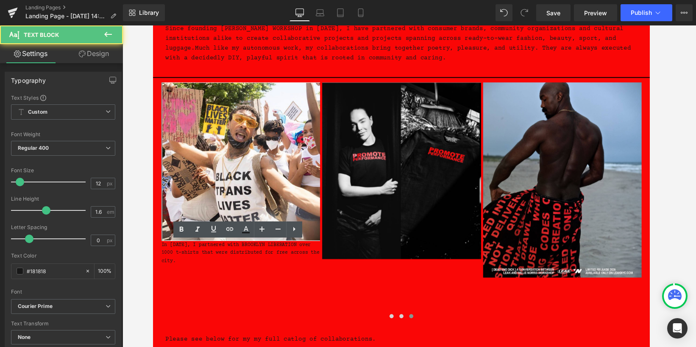
click at [360, 311] on div "Rendering Content" at bounding box center [348, 312] width 52 height 9
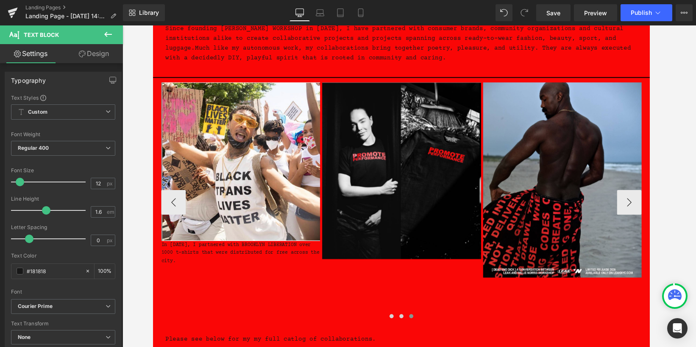
click at [153, 25] on div at bounding box center [153, 25] width 0 height 0
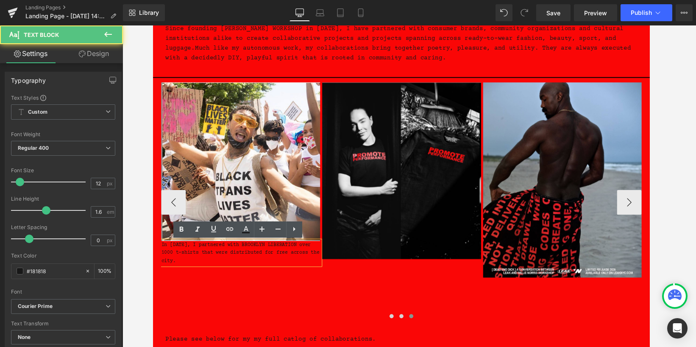
click at [164, 254] on div "In [DATE], I partnered with BROOKLYN LIBERATION over 1000 t-shirts that were di…" at bounding box center [243, 260] width 164 height 25
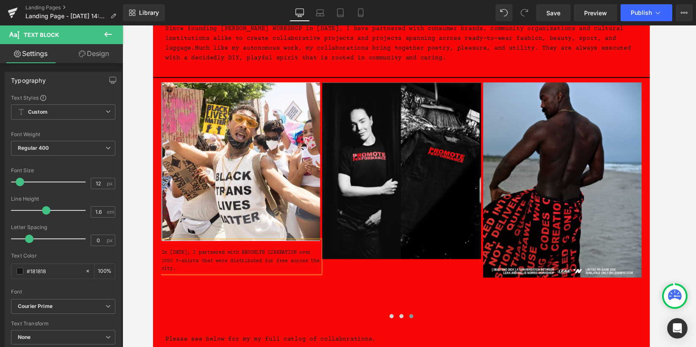
click at [427, 53] on p "Since founding [PERSON_NAME] WORKSHOP in [DATE], I have partnered with consumer…" at bounding box center [408, 45] width 487 height 40
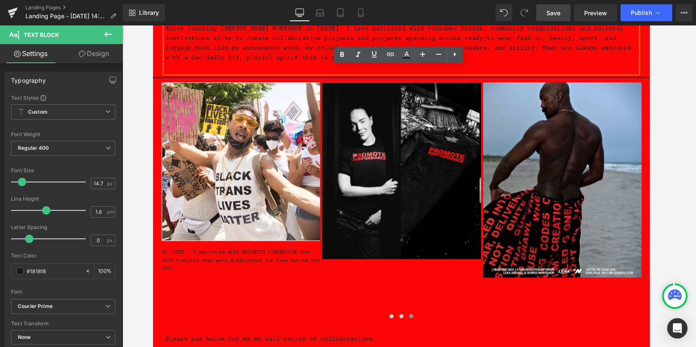
click at [554, 14] on span "Save" at bounding box center [553, 12] width 14 height 9
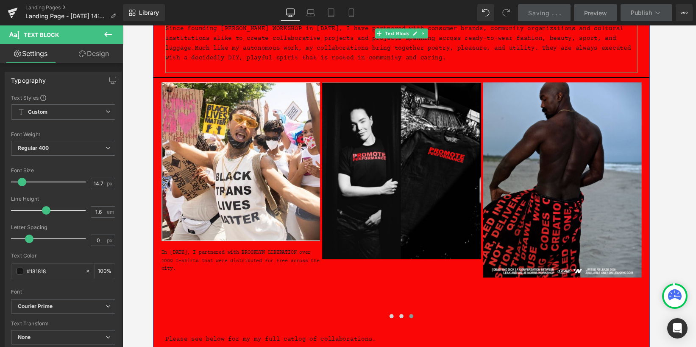
click at [415, 62] on span "Much like my autonomous work, my collaborations bring together poetry, pleasure…" at bounding box center [405, 54] width 481 height 17
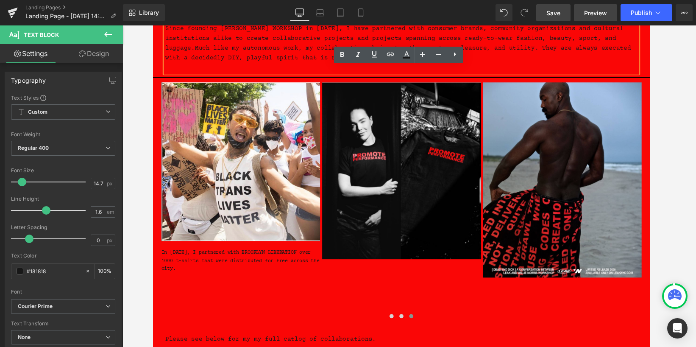
click at [589, 16] on span "Preview" at bounding box center [595, 12] width 23 height 9
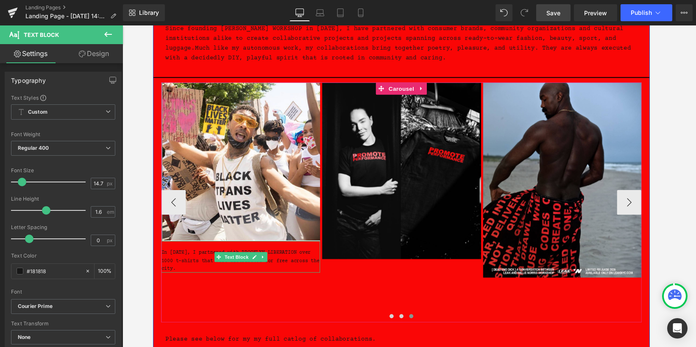
click at [201, 272] on div "In [DATE], I partnered with BROOKLYN LIBERATION over 1000 t-shirts that were di…" at bounding box center [243, 264] width 164 height 33
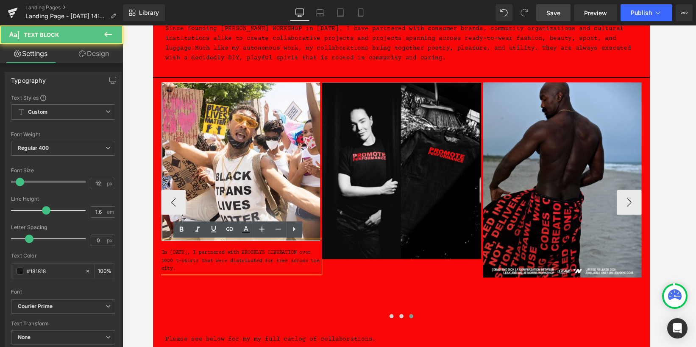
click at [199, 277] on div "In [DATE], I partnered with BROOKLYN LIBERATION over 1000 t-shirts that were di…" at bounding box center [243, 264] width 164 height 33
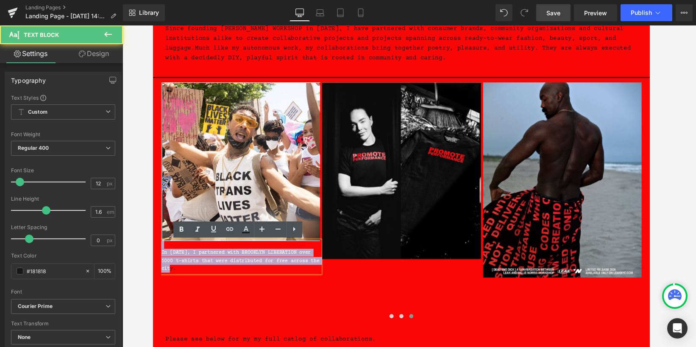
drag, startPoint x: 195, startPoint y: 275, endPoint x: 140, endPoint y: 250, distance: 60.7
click at [153, 250] on html "Skip to content Search Search Search WORK CHRONOLOGY COLLABORATIONS CREATIVE DE…" at bounding box center [409, 156] width 513 height 381
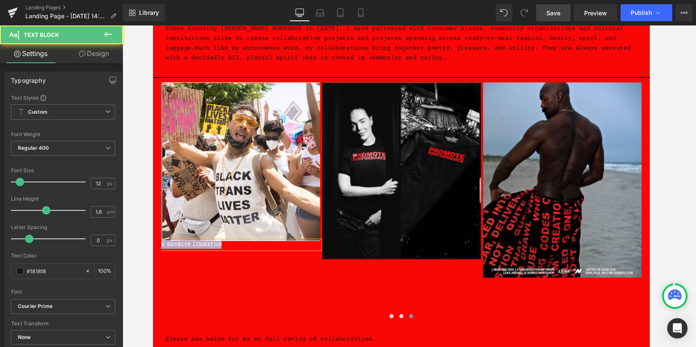
drag, startPoint x: 236, startPoint y: 253, endPoint x: 150, endPoint y: 253, distance: 86.4
click at [153, 253] on html "Skip to content Search Search Search WORK CHRONOLOGY COLLABORATIONS CREATIVE DE…" at bounding box center [409, 156] width 513 height 381
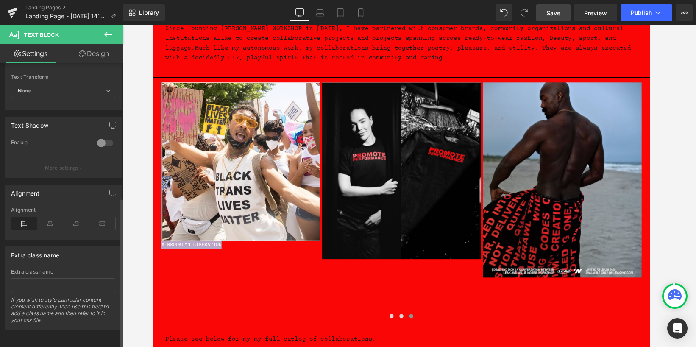
scroll to position [252, 0]
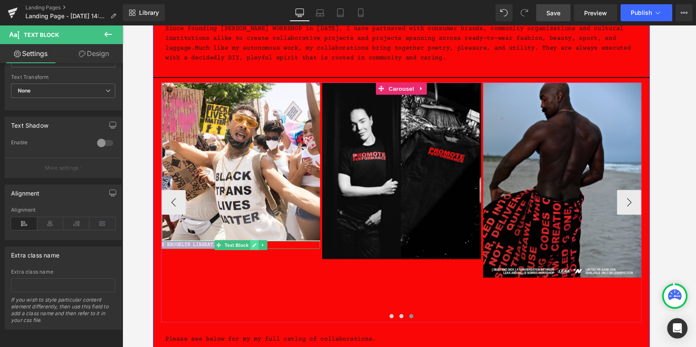
click at [256, 255] on link at bounding box center [257, 252] width 9 height 10
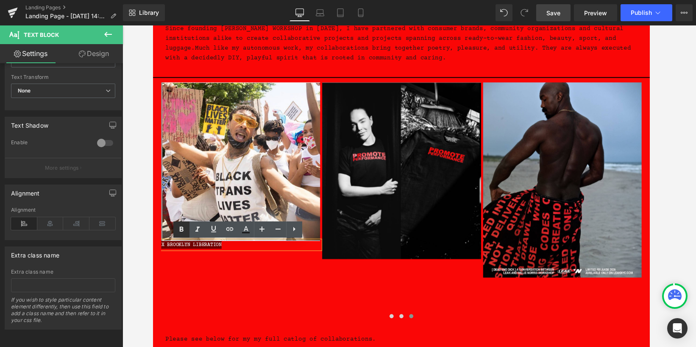
click at [181, 231] on icon at bounding box center [182, 229] width 4 height 5
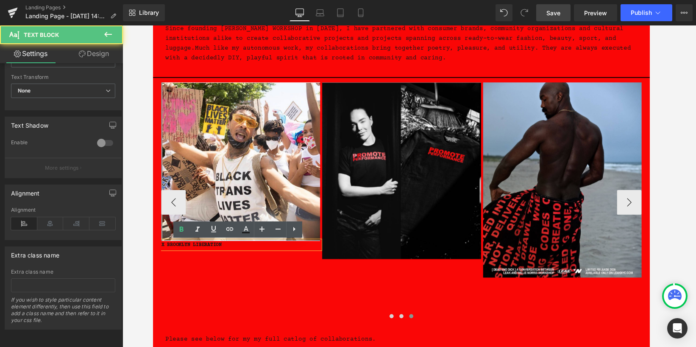
click at [246, 253] on div "X BROOKLYN LIBERATION" at bounding box center [243, 252] width 164 height 8
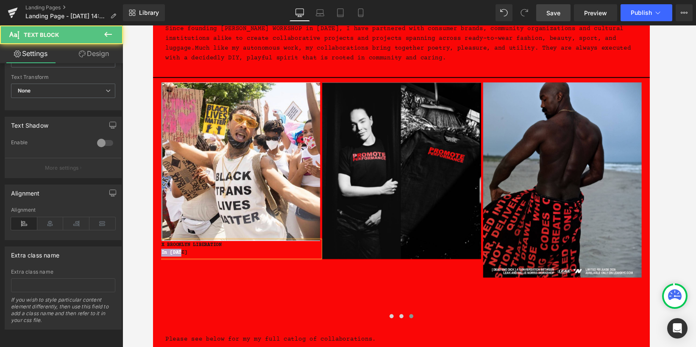
drag, startPoint x: 163, startPoint y: 260, endPoint x: 152, endPoint y: 260, distance: 11.0
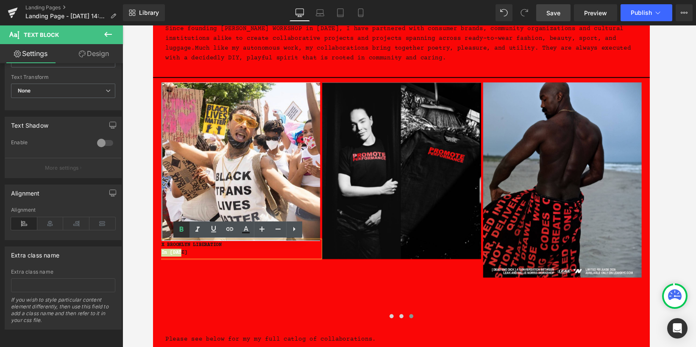
click at [181, 230] on icon at bounding box center [181, 229] width 10 height 10
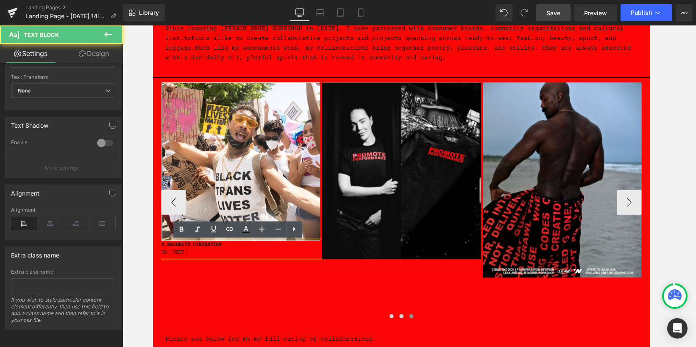
click at [188, 261] on div "In [DATE]" at bounding box center [243, 260] width 164 height 8
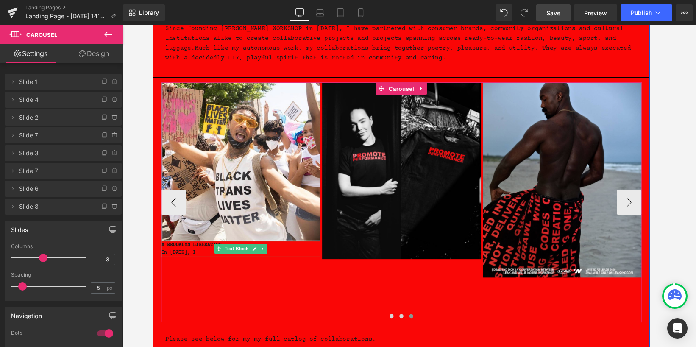
drag, startPoint x: 169, startPoint y: 253, endPoint x: 162, endPoint y: 253, distance: 6.4
click at [169, 253] on strong "X BROOKLYN LIBERATION" at bounding box center [192, 252] width 62 height 6
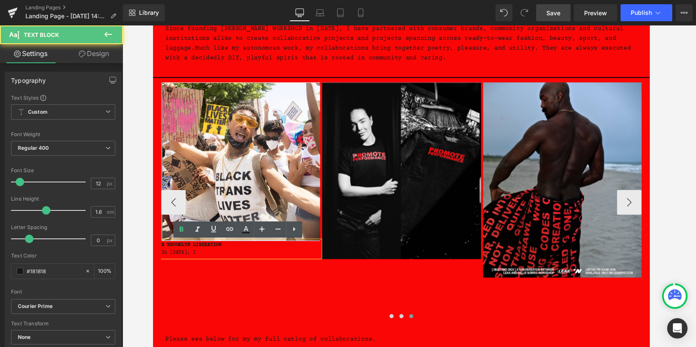
click at [162, 253] on strong "X BROOKLYN LIBERATION" at bounding box center [192, 252] width 62 height 6
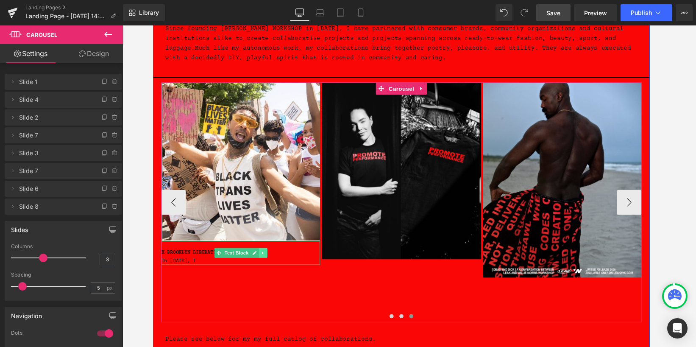
click at [265, 262] on icon at bounding box center [266, 260] width 5 height 5
click at [263, 261] on icon at bounding box center [261, 260] width 5 height 5
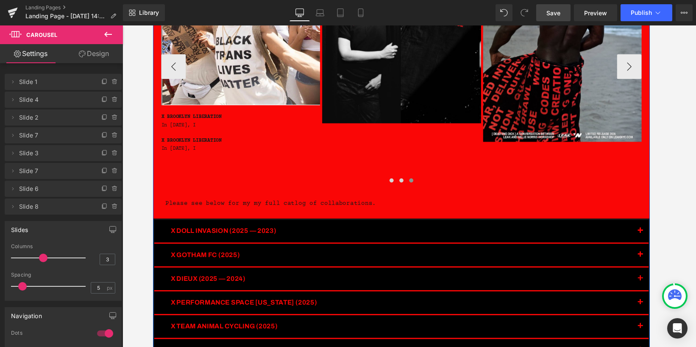
scroll to position [198, 0]
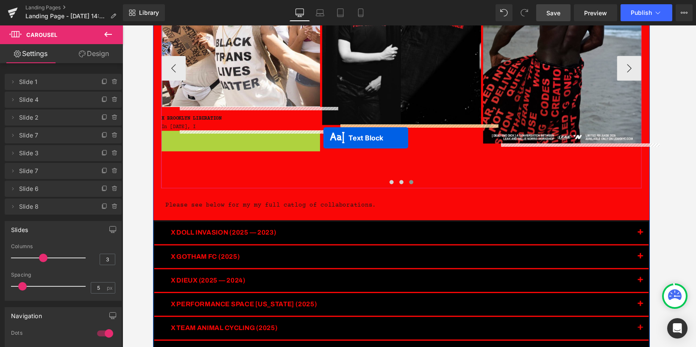
drag, startPoint x: 216, startPoint y: 146, endPoint x: 329, endPoint y: 142, distance: 112.8
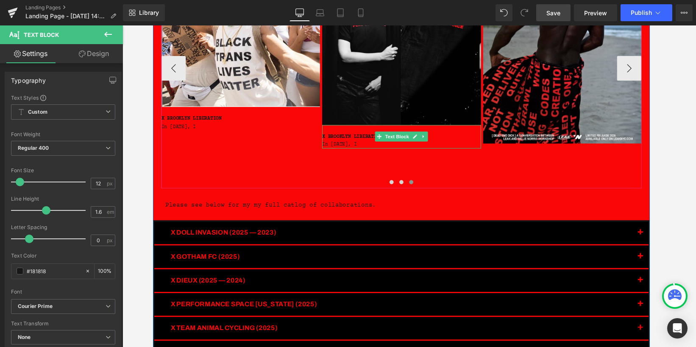
click at [342, 140] on strong "X BROOKLYN LIBERATION" at bounding box center [358, 140] width 62 height 6
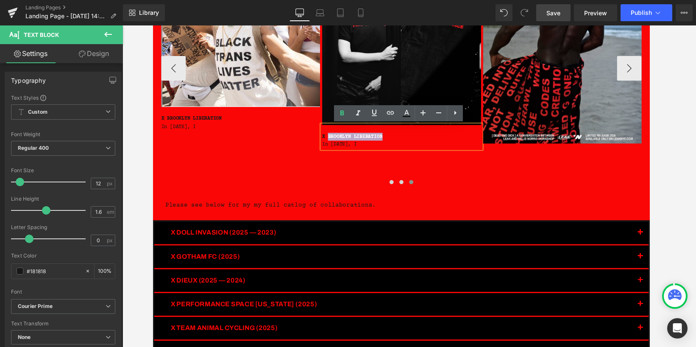
drag, startPoint x: 398, startPoint y: 138, endPoint x: 334, endPoint y: 139, distance: 63.6
click at [334, 139] on div "X BROOKLYN LIBERATION In [DATE], I" at bounding box center [409, 140] width 164 height 25
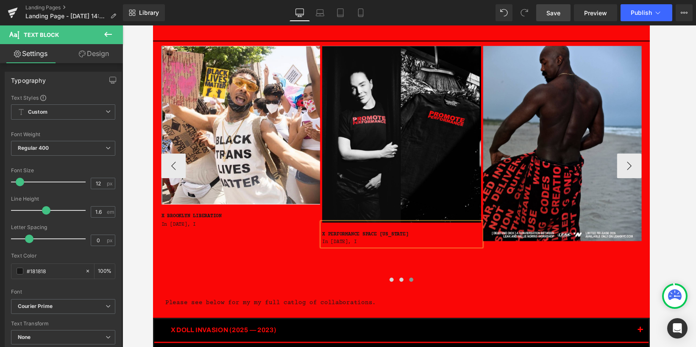
scroll to position [86, 0]
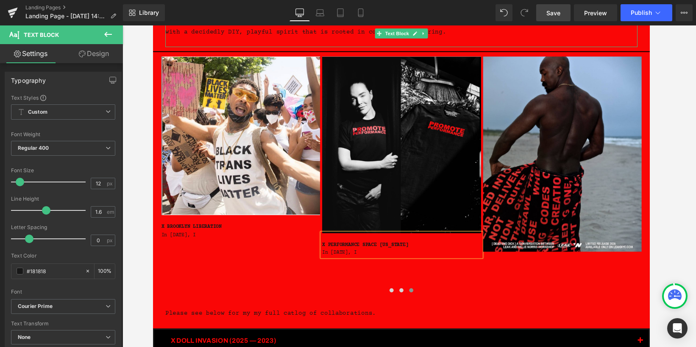
click at [367, 30] on span "Much like my autonomous work, my collaborations bring together poetry, pleasure…" at bounding box center [405, 27] width 481 height 17
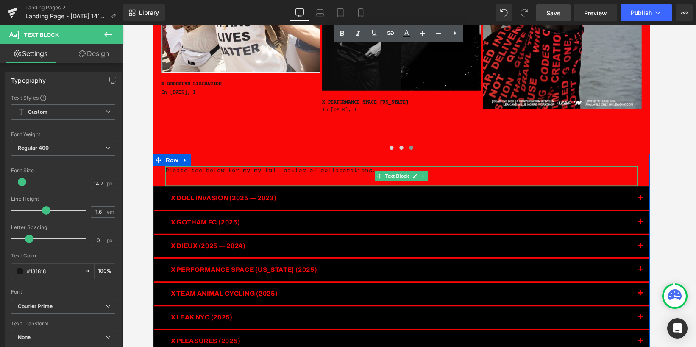
scroll to position [240, 0]
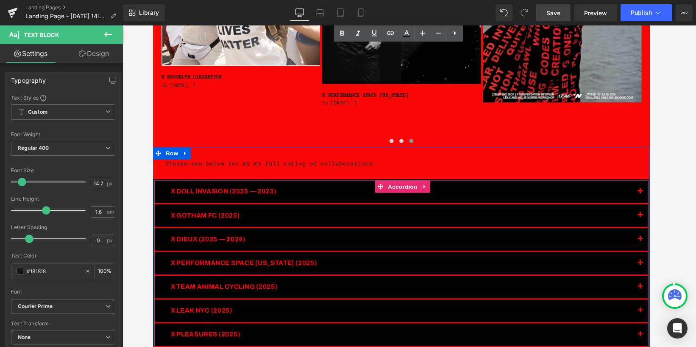
click at [658, 194] on button "button" at bounding box center [655, 196] width 17 height 23
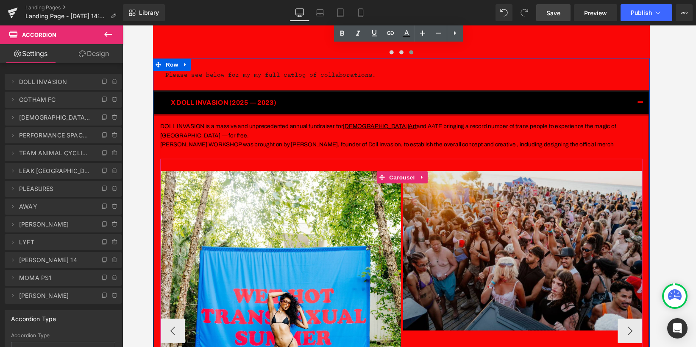
scroll to position [322, 0]
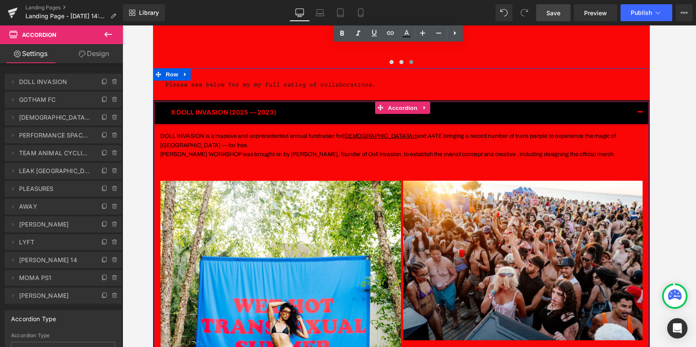
click at [656, 117] on span "button" at bounding box center [656, 117] width 0 height 0
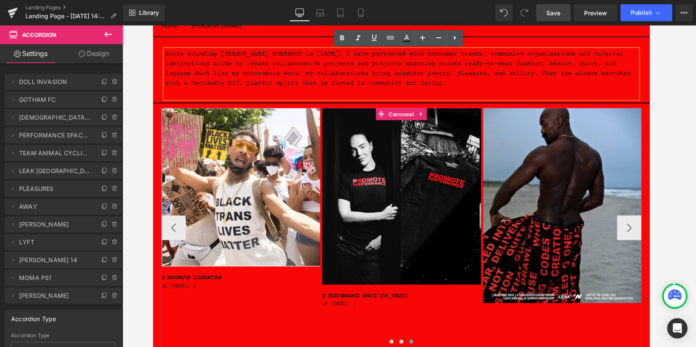
scroll to position [0, 0]
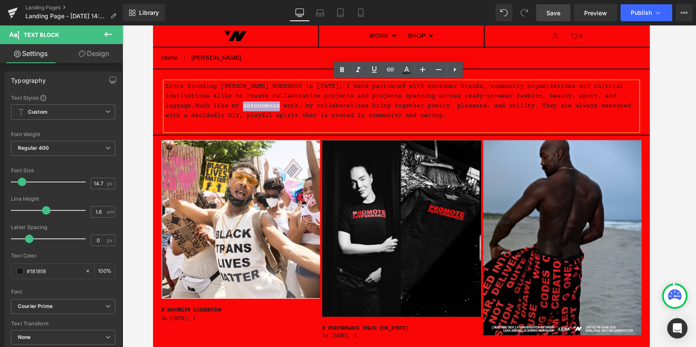
drag, startPoint x: 285, startPoint y: 108, endPoint x: 248, endPoint y: 111, distance: 37.4
click at [248, 111] on span "Much like my autonomous work, my collaborations bring together poetry, pleasure…" at bounding box center [405, 113] width 481 height 17
click at [295, 109] on span "Much like my autonomous work, my collaborations bring together poetry, pleasure…" at bounding box center [405, 113] width 481 height 17
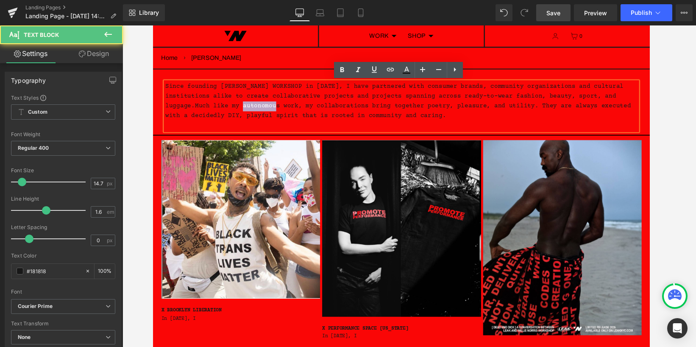
drag, startPoint x: 283, startPoint y: 108, endPoint x: 248, endPoint y: 111, distance: 34.9
click at [248, 111] on span "Much like my autonomous work, my collaborations bring together poetry, pleasure…" at bounding box center [405, 113] width 481 height 17
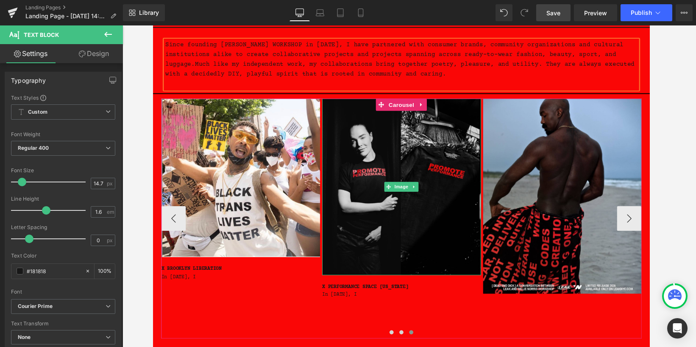
scroll to position [48, 0]
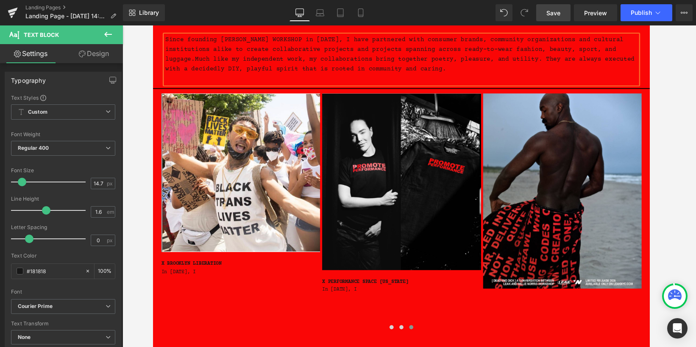
click at [560, 16] on span "Save" at bounding box center [553, 12] width 14 height 9
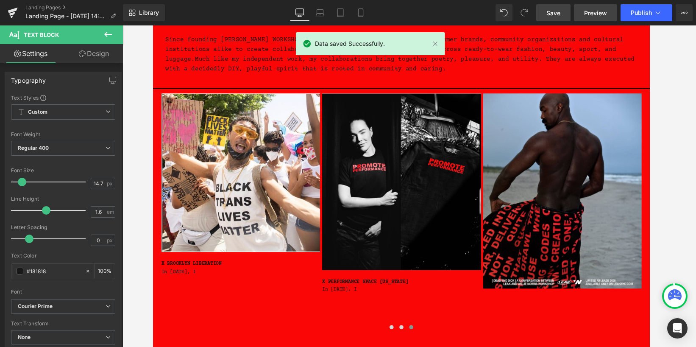
click at [600, 10] on span "Preview" at bounding box center [595, 12] width 23 height 9
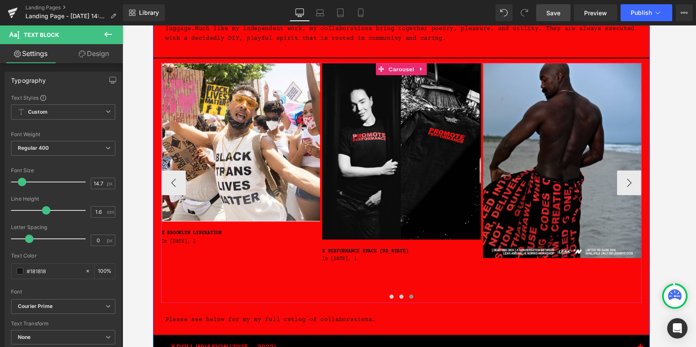
scroll to position [0, 0]
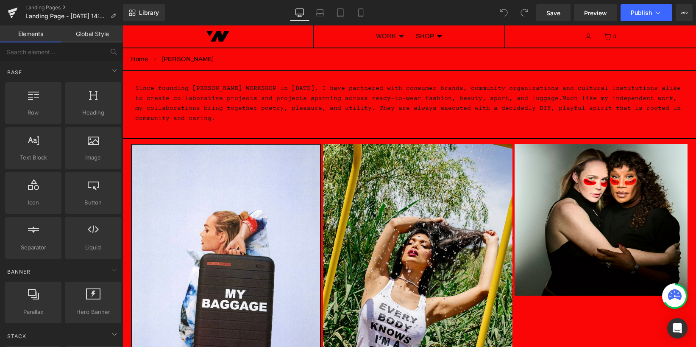
click at [395, 35] on summary "WORK" at bounding box center [390, 36] width 40 height 22
